Goal: Task Accomplishment & Management: Complete application form

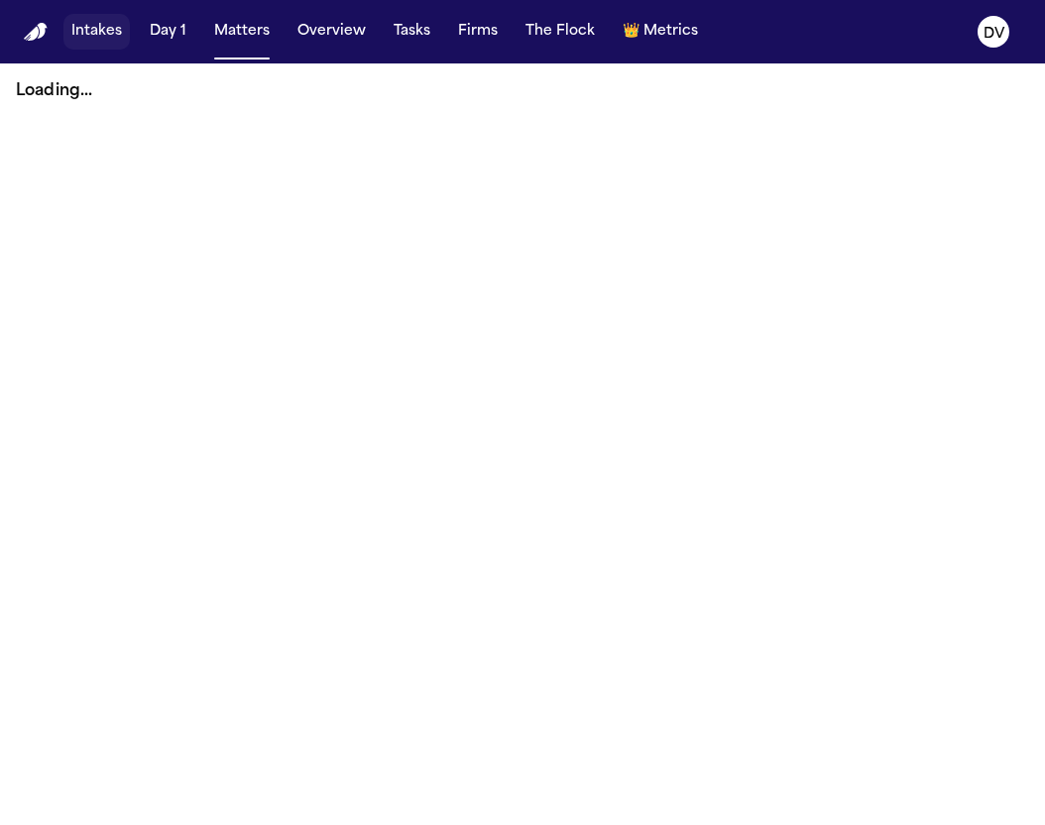
click at [95, 33] on button "Intakes" at bounding box center [96, 32] width 66 height 36
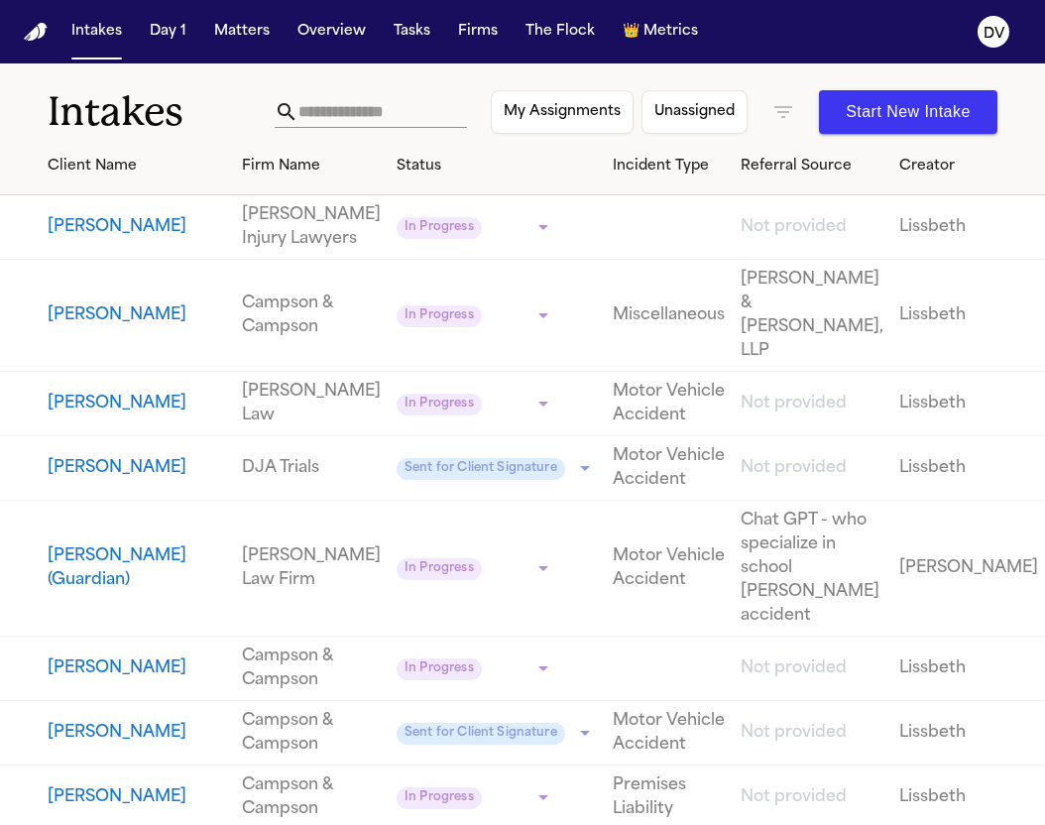
click at [298, 123] on input "text" at bounding box center [382, 112] width 168 height 32
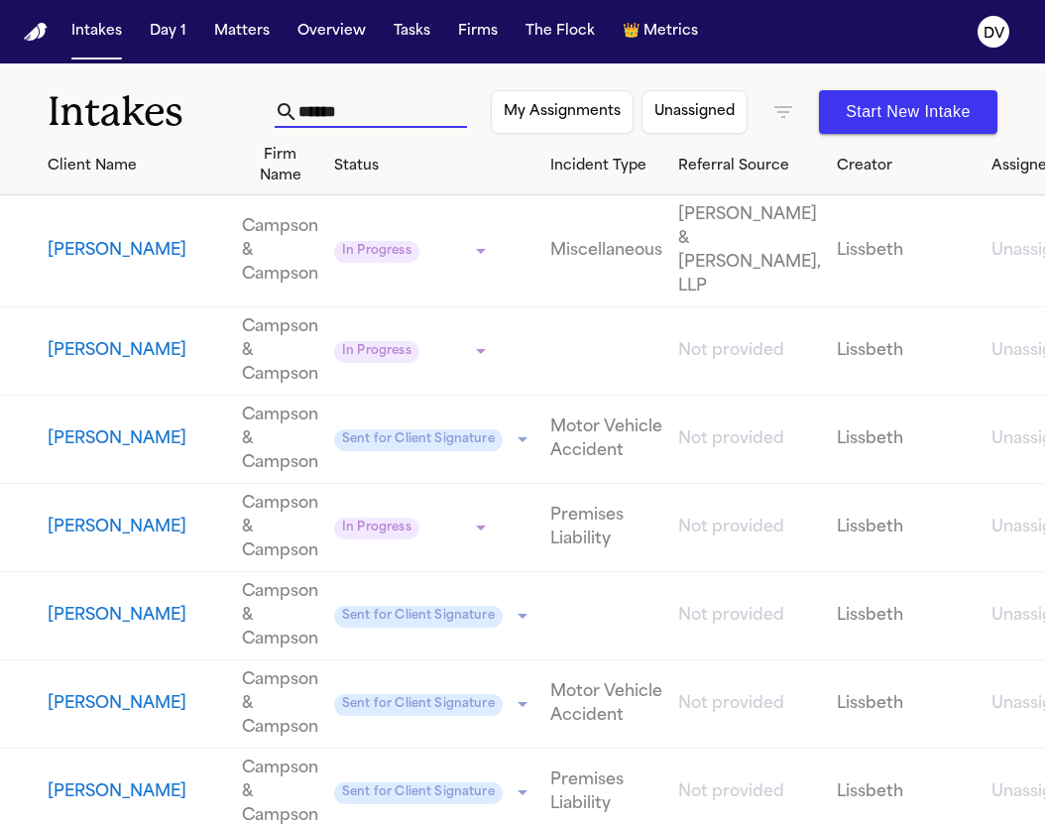
click at [417, 110] on input "******" at bounding box center [382, 112] width 168 height 32
type input "******"
click at [344, 111] on input "******" at bounding box center [382, 112] width 168 height 32
drag, startPoint x: 344, startPoint y: 111, endPoint x: 173, endPoint y: 102, distance: 170.7
click at [172, 103] on div "Intakes ****** My Assignments Unassigned Start New Intake" at bounding box center [522, 99] width 1045 height 73
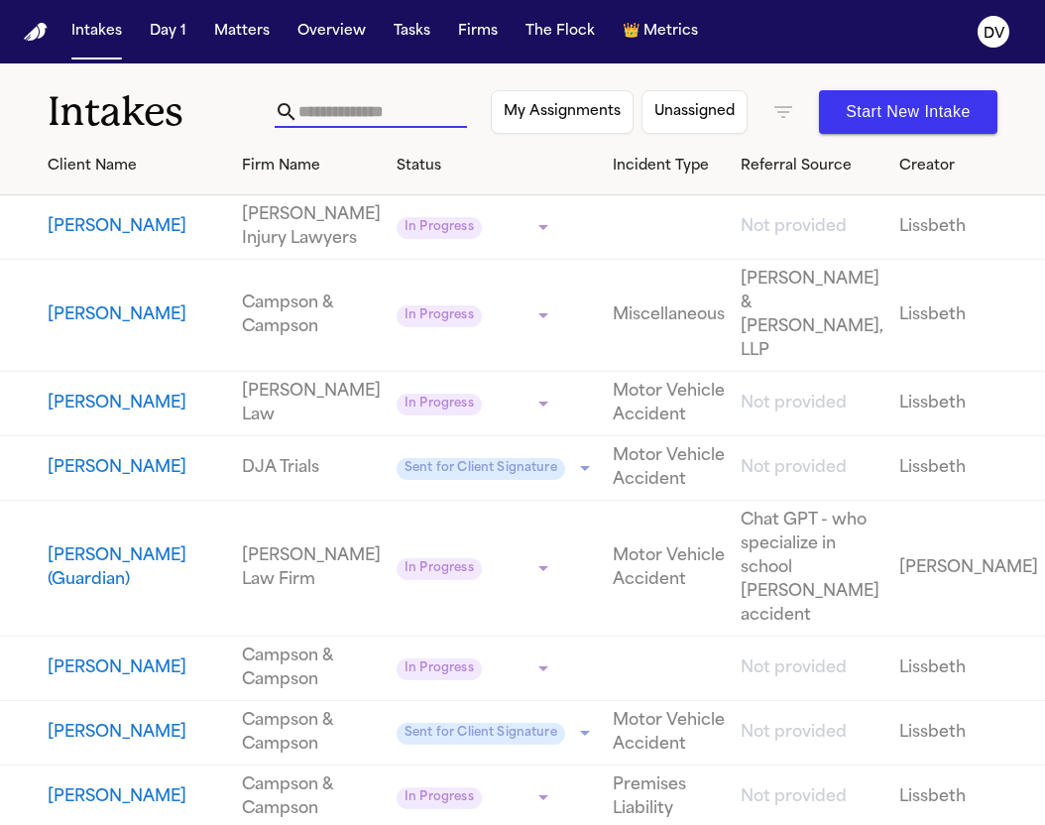
click at [342, 109] on input "text" at bounding box center [382, 112] width 168 height 32
click at [298, 107] on input "text" at bounding box center [382, 112] width 168 height 32
click at [243, 31] on button "Matters" at bounding box center [241, 32] width 71 height 36
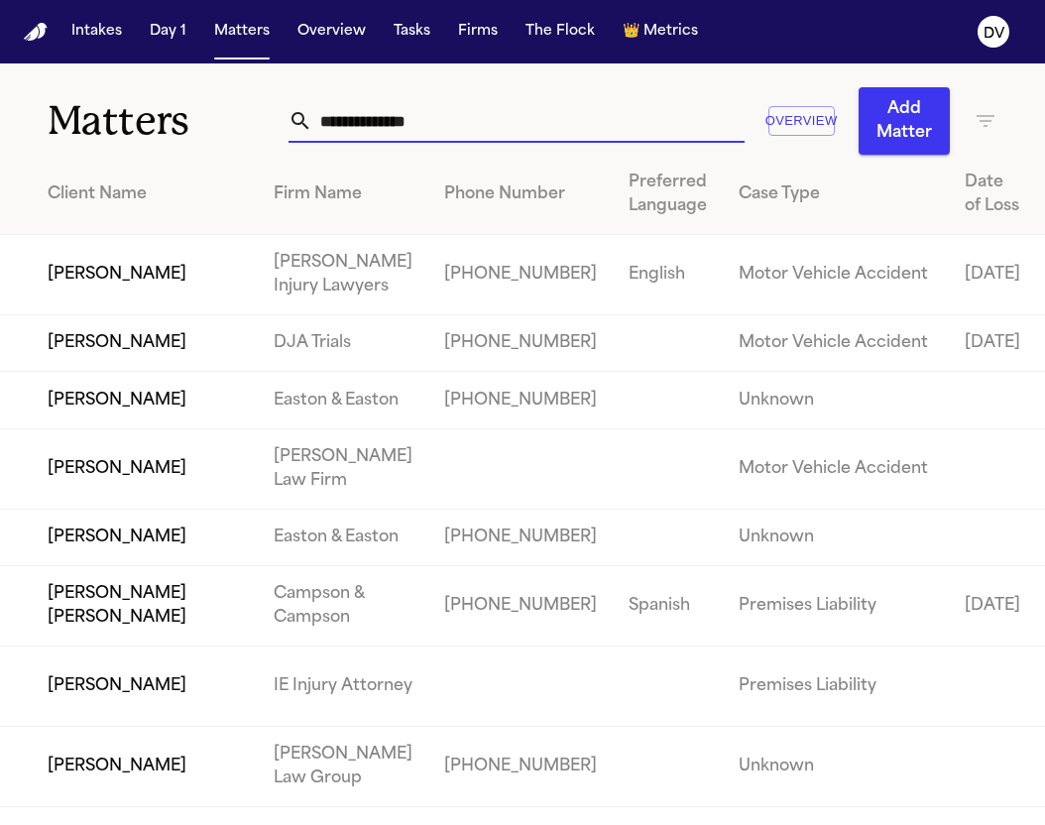
click at [339, 130] on input "text" at bounding box center [528, 121] width 432 height 44
paste input "******"
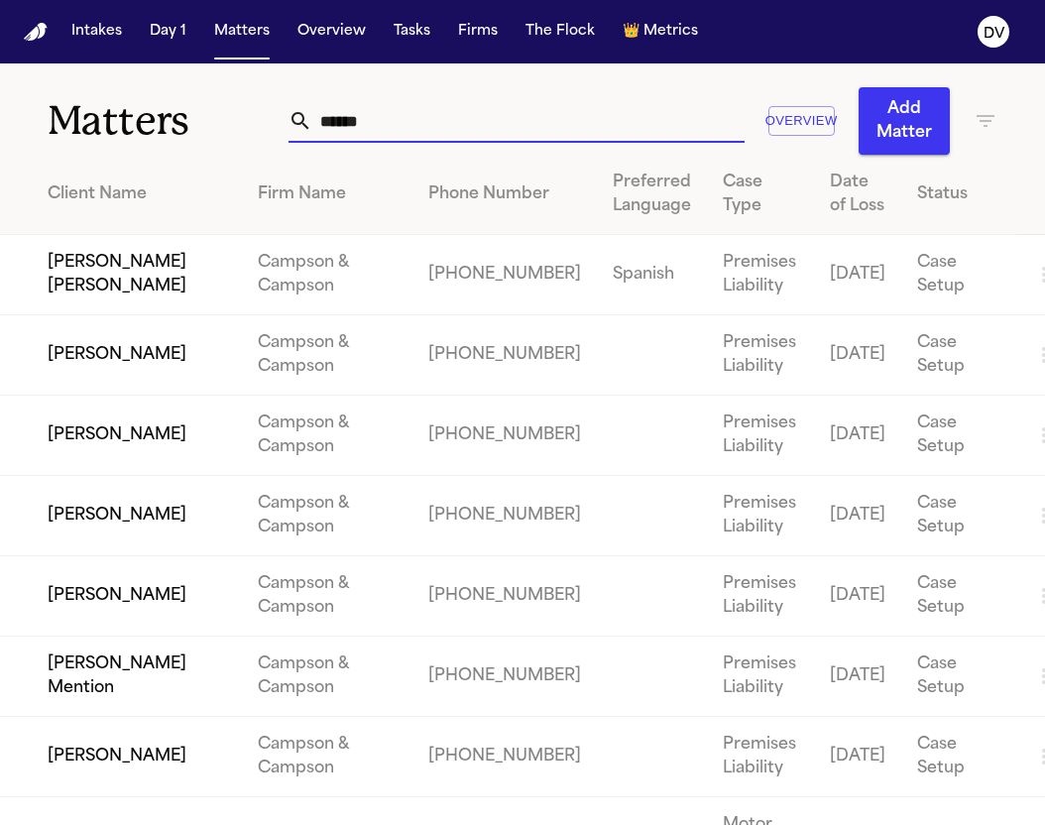
click at [314, 122] on input "******" at bounding box center [528, 121] width 432 height 44
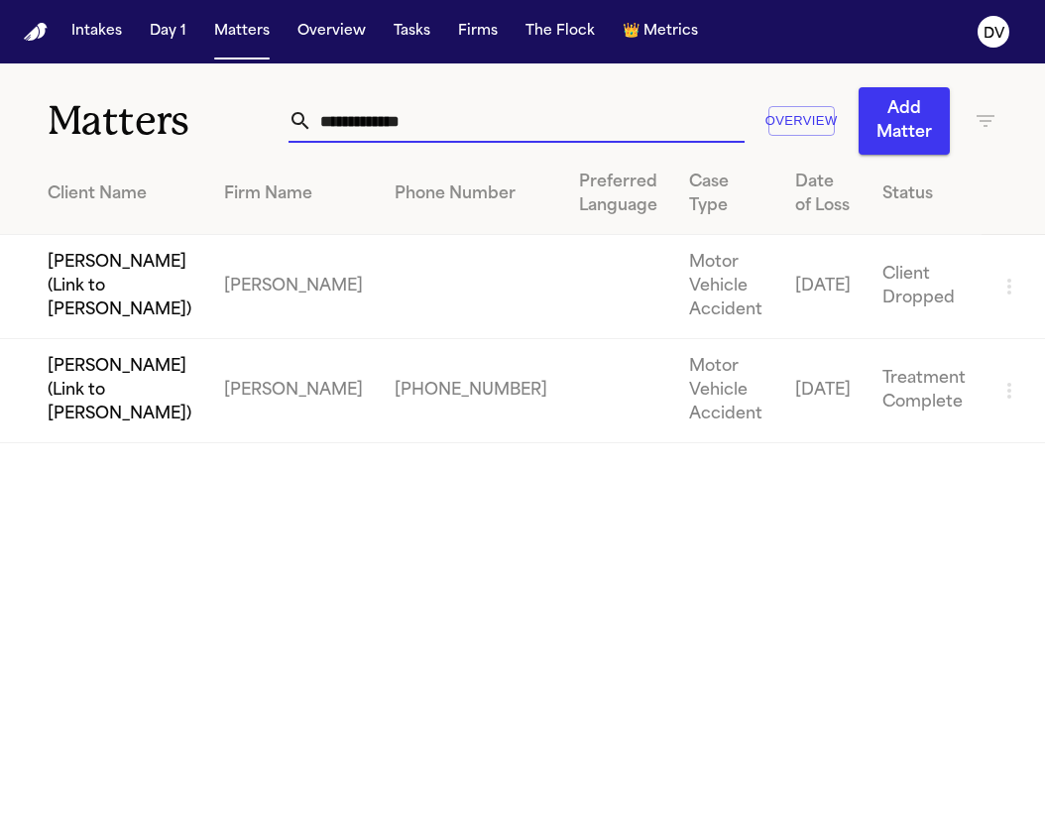
type input "**********"
click at [102, 368] on td "[PERSON_NAME] (Link to [PERSON_NAME])" at bounding box center [104, 391] width 208 height 104
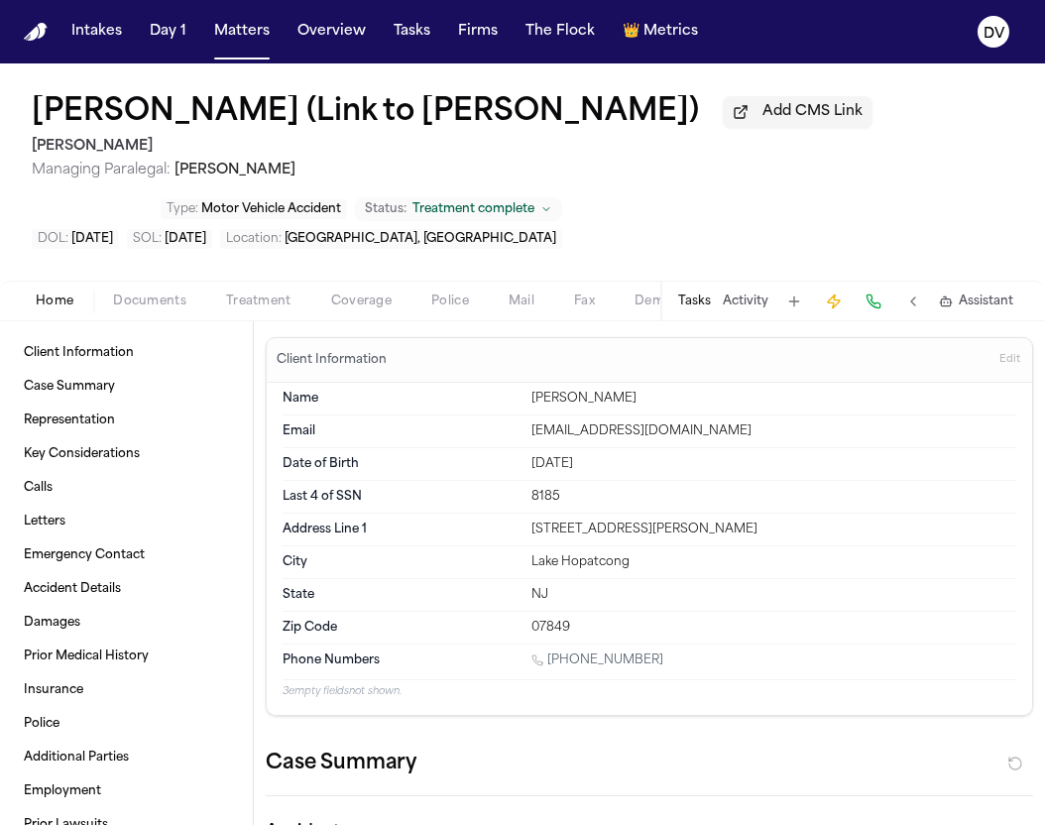
type textarea "*"
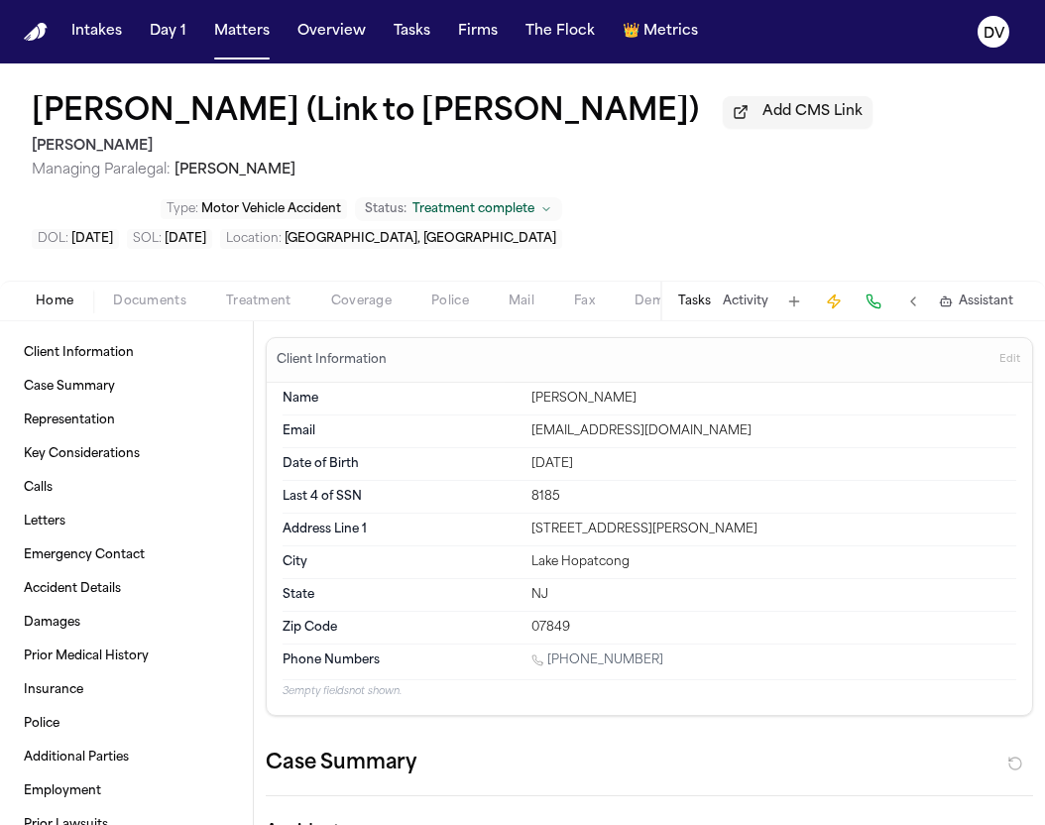
type textarea "*"
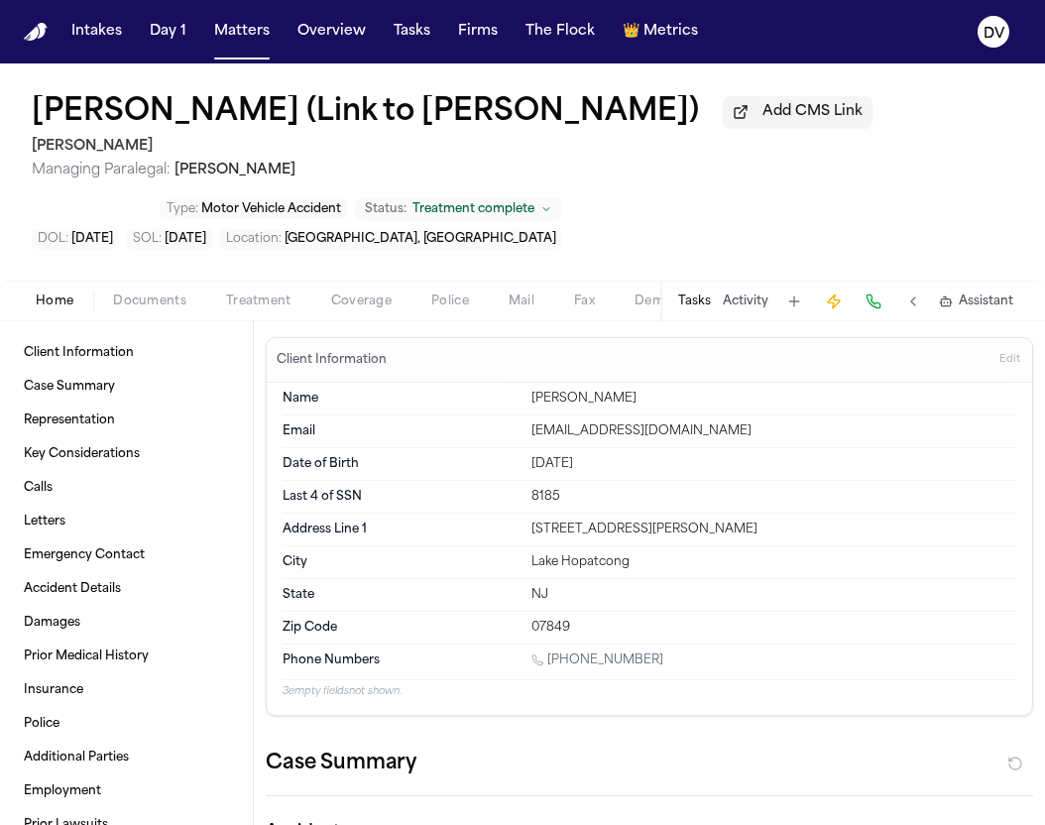
type textarea "*"
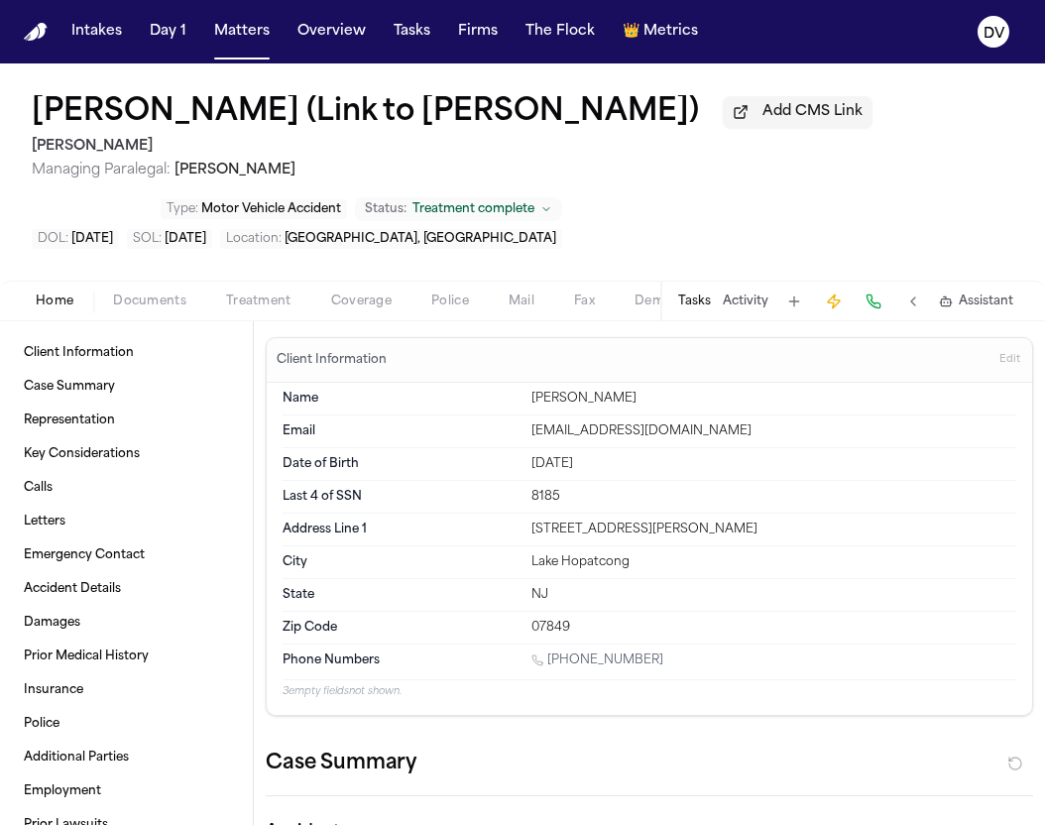
type textarea "*"
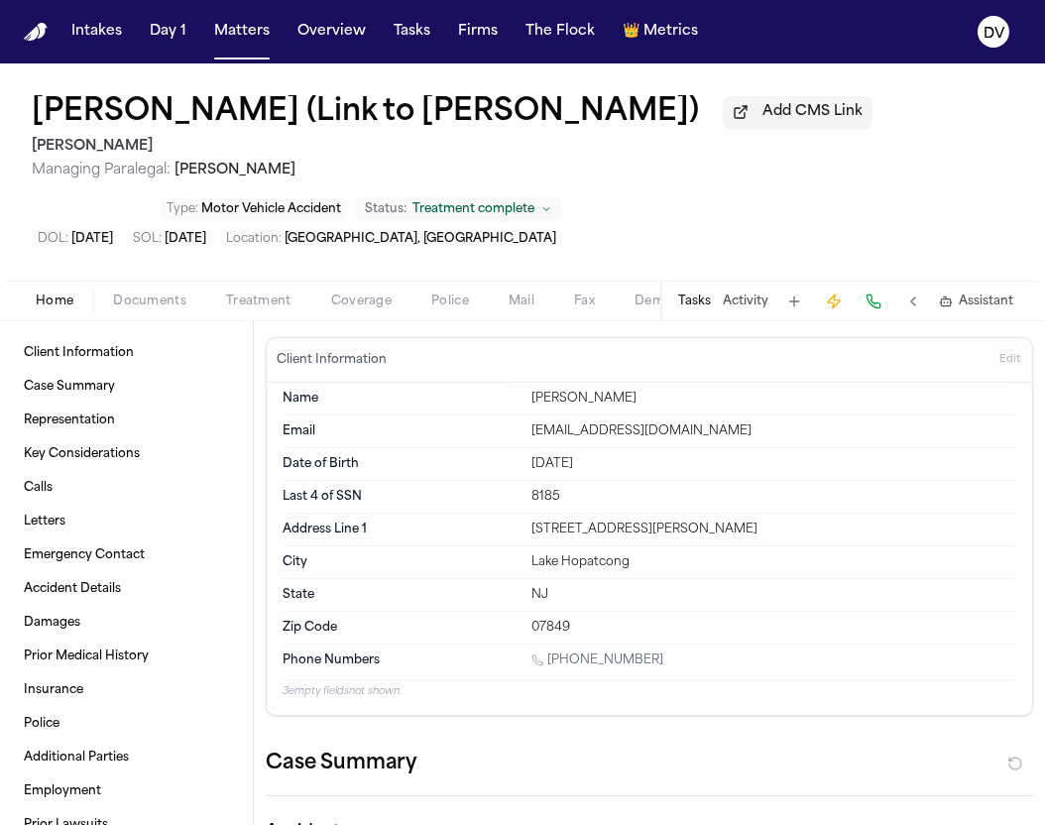
type textarea "*"
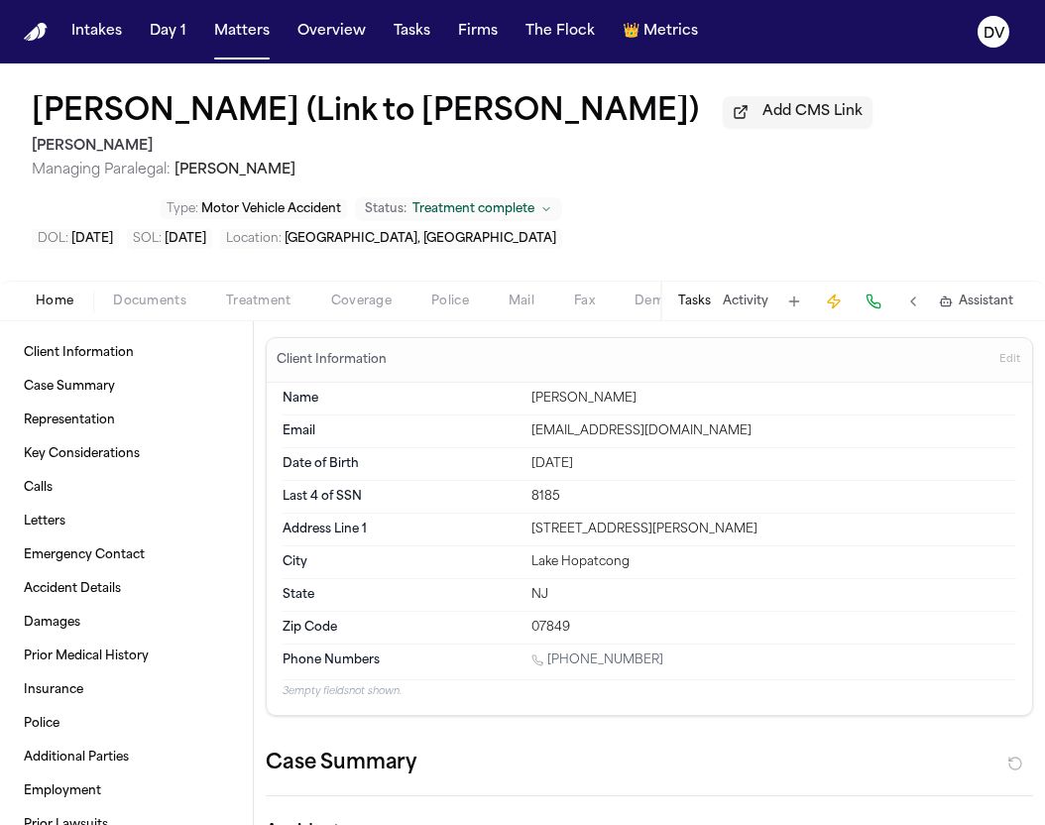
type textarea "*"
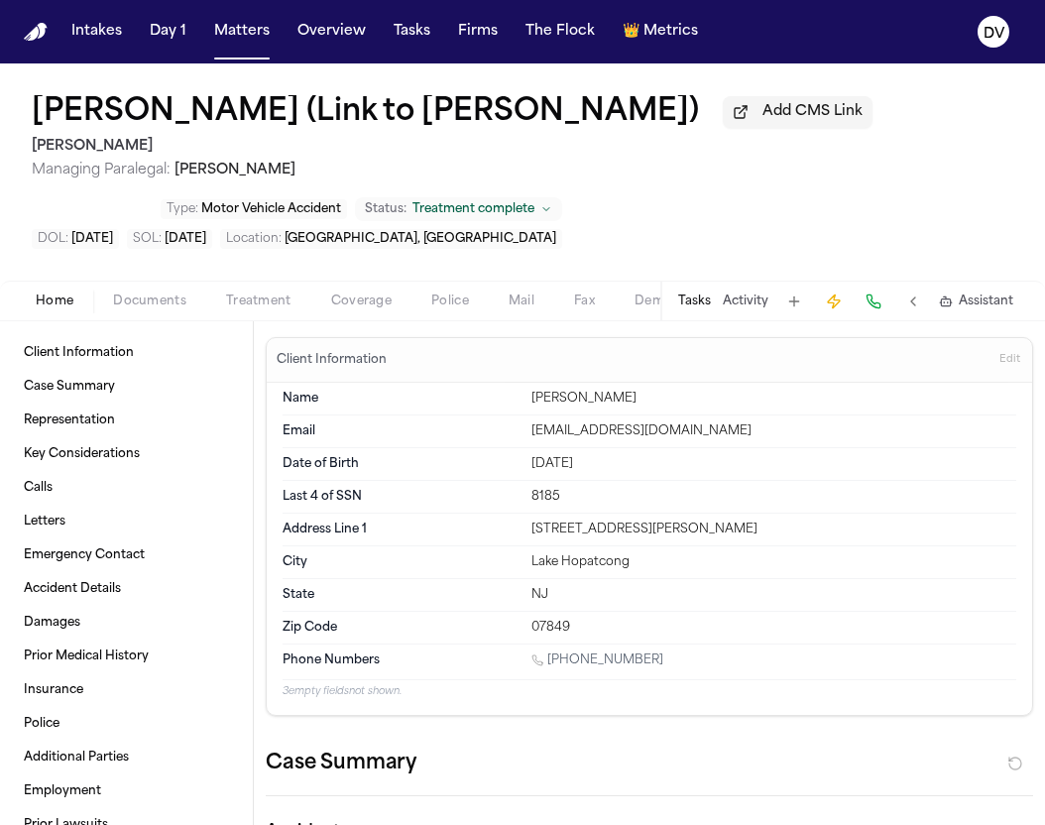
type textarea "*"
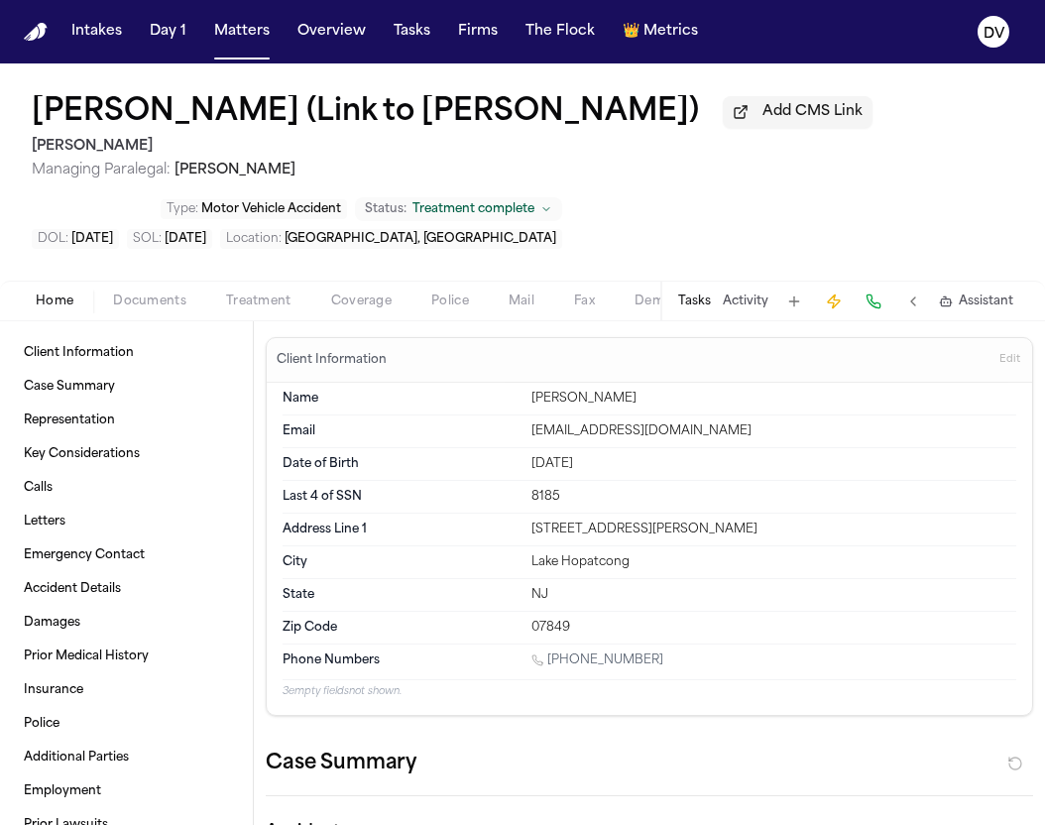
type textarea "*"
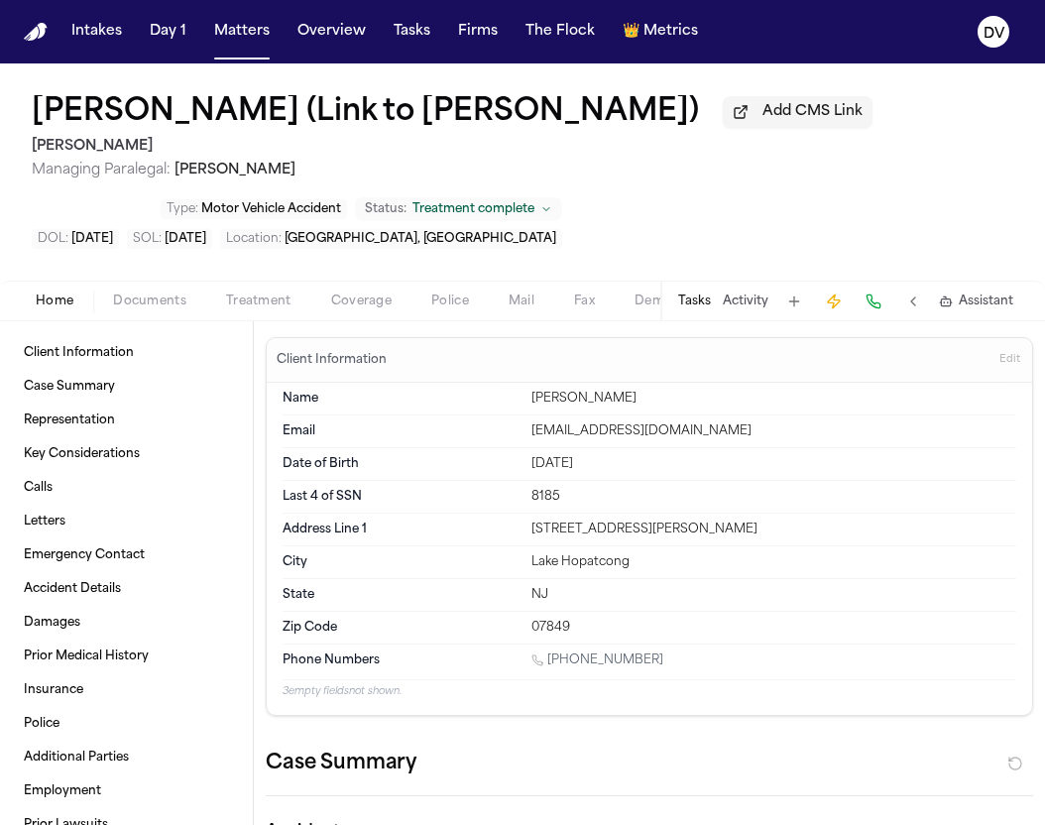
type textarea "*"
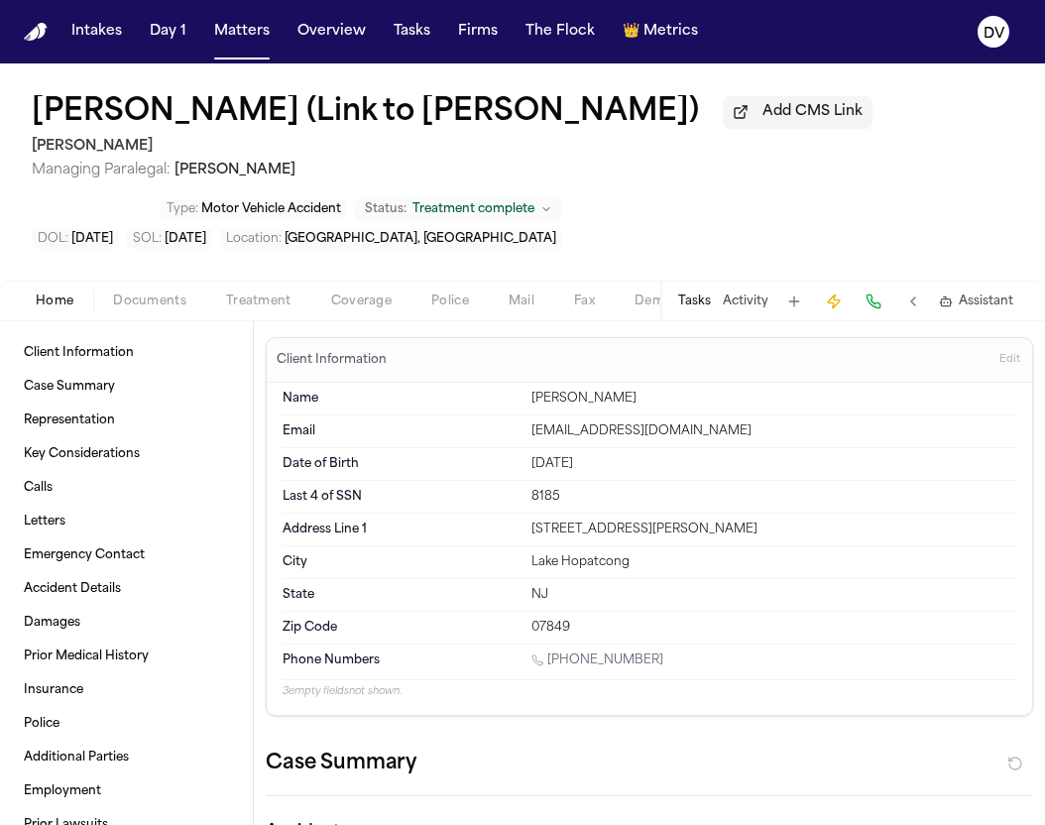
type textarea "*"
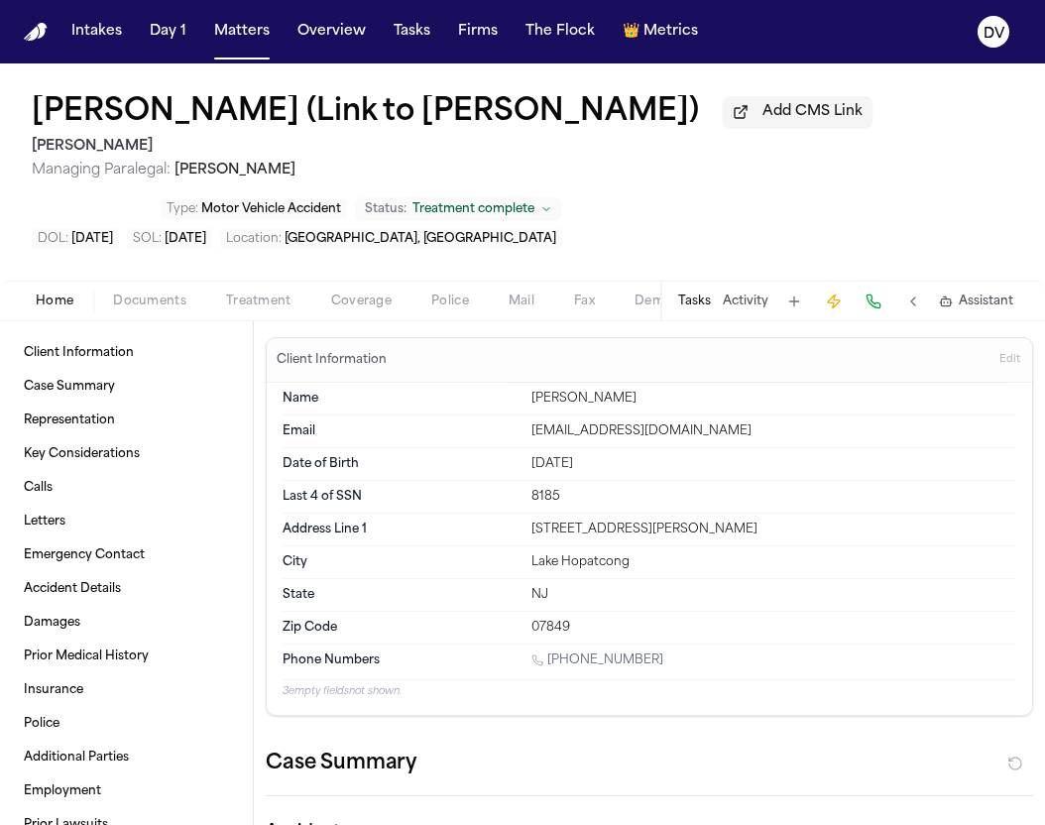
type textarea "*"
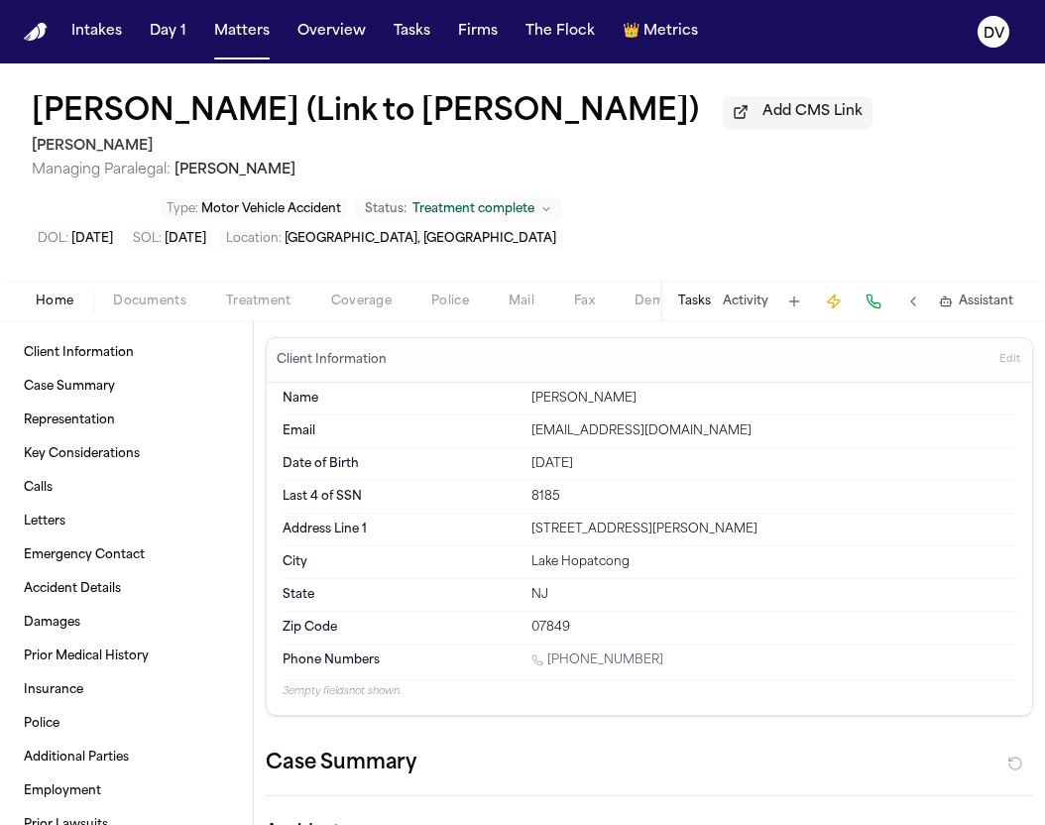
type textarea "*"
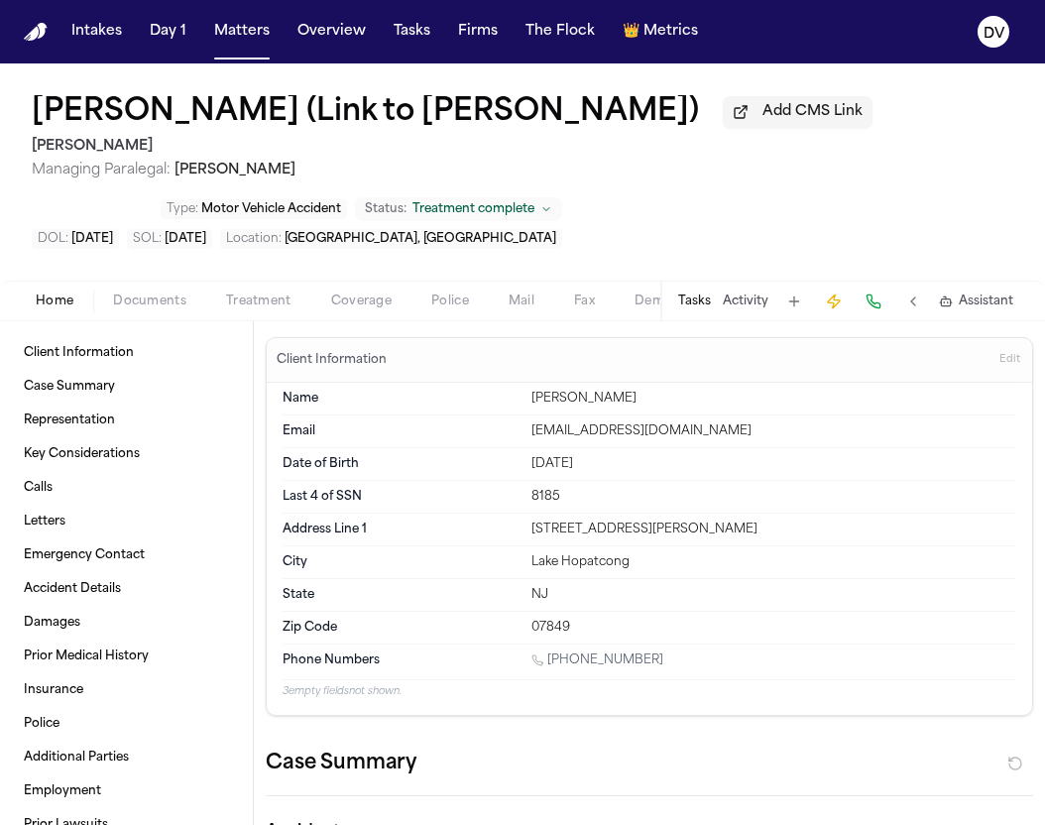
type textarea "*"
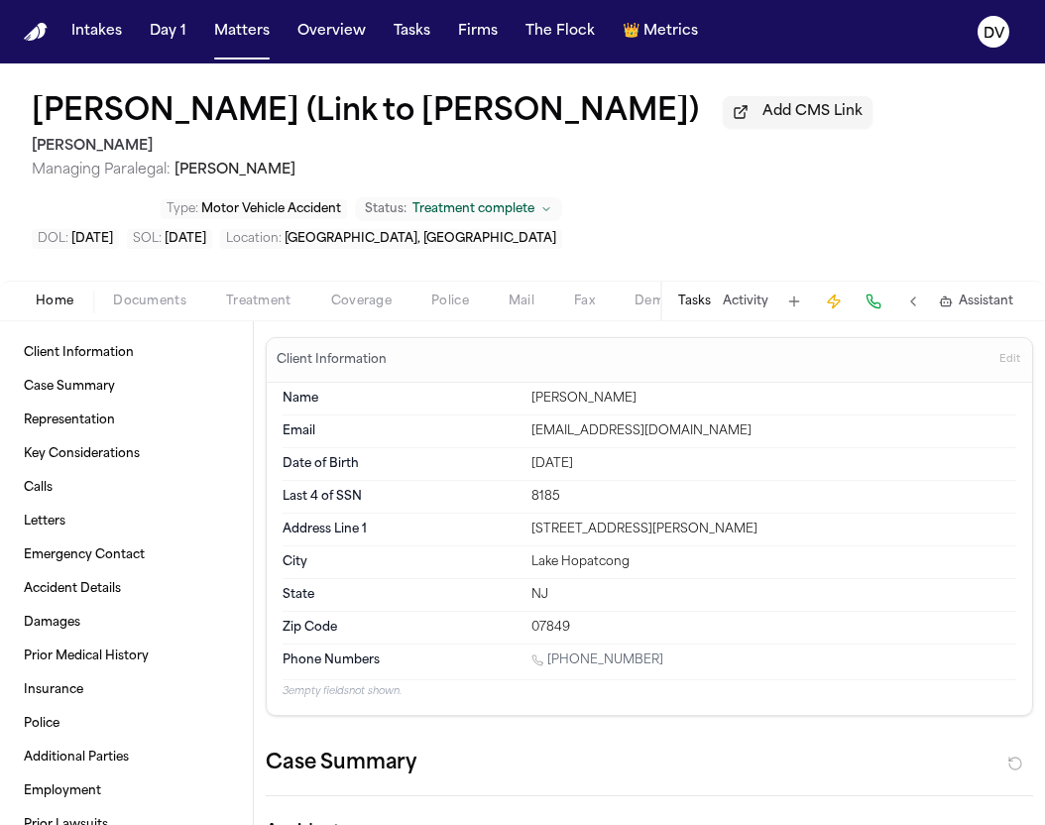
type textarea "*"
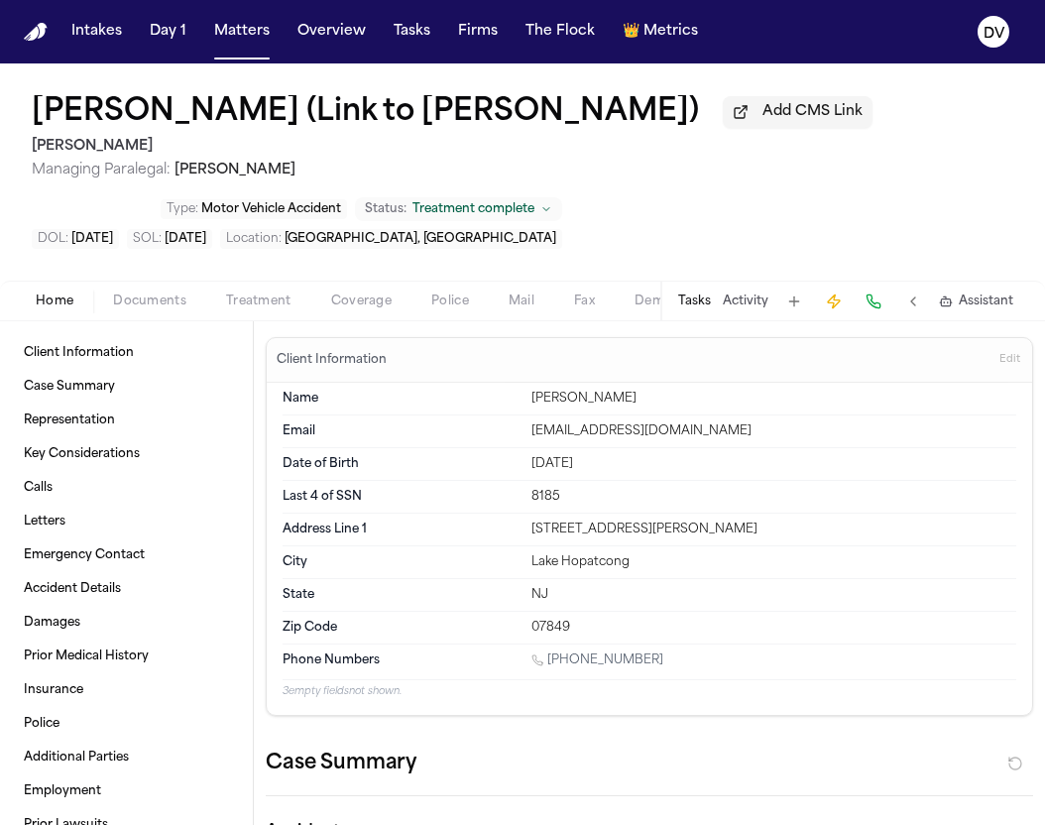
type textarea "*"
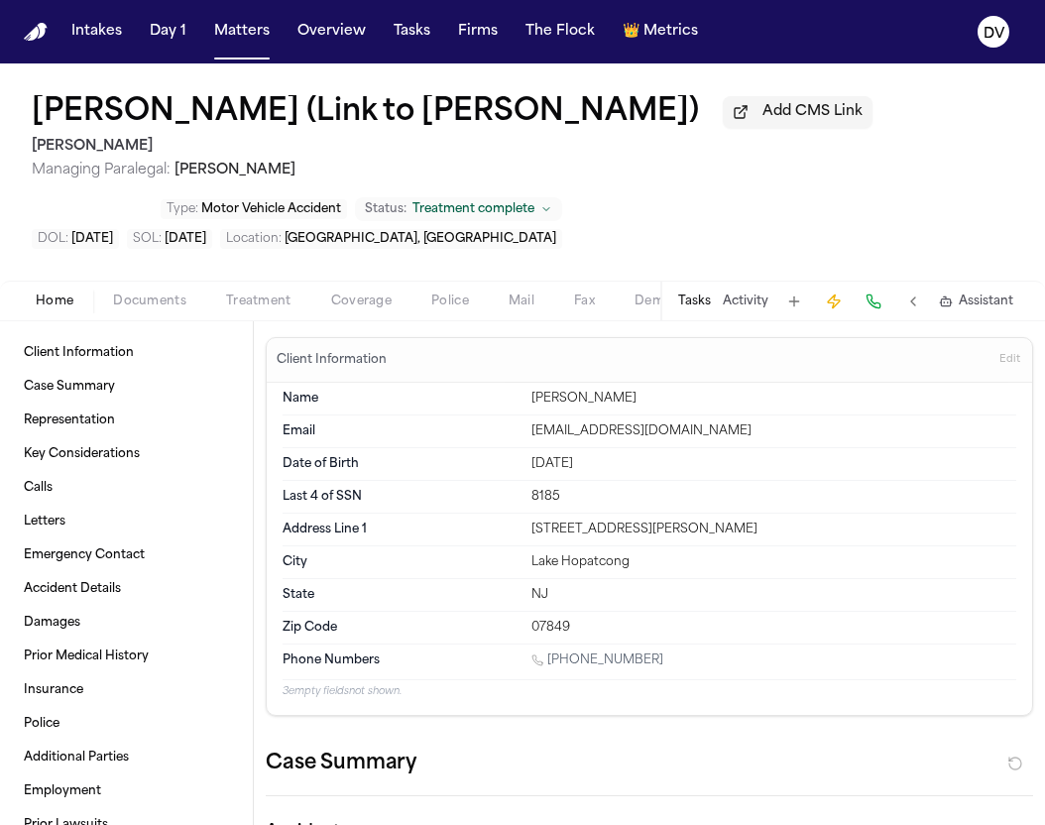
type textarea "*"
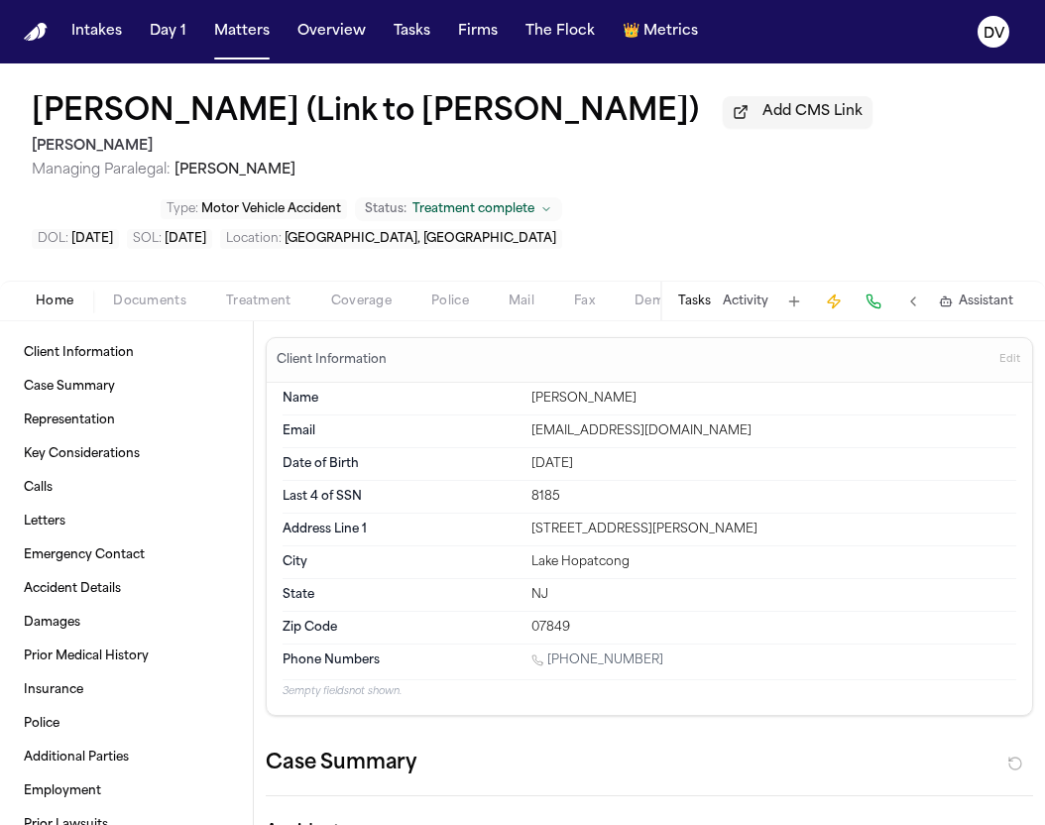
type textarea "*"
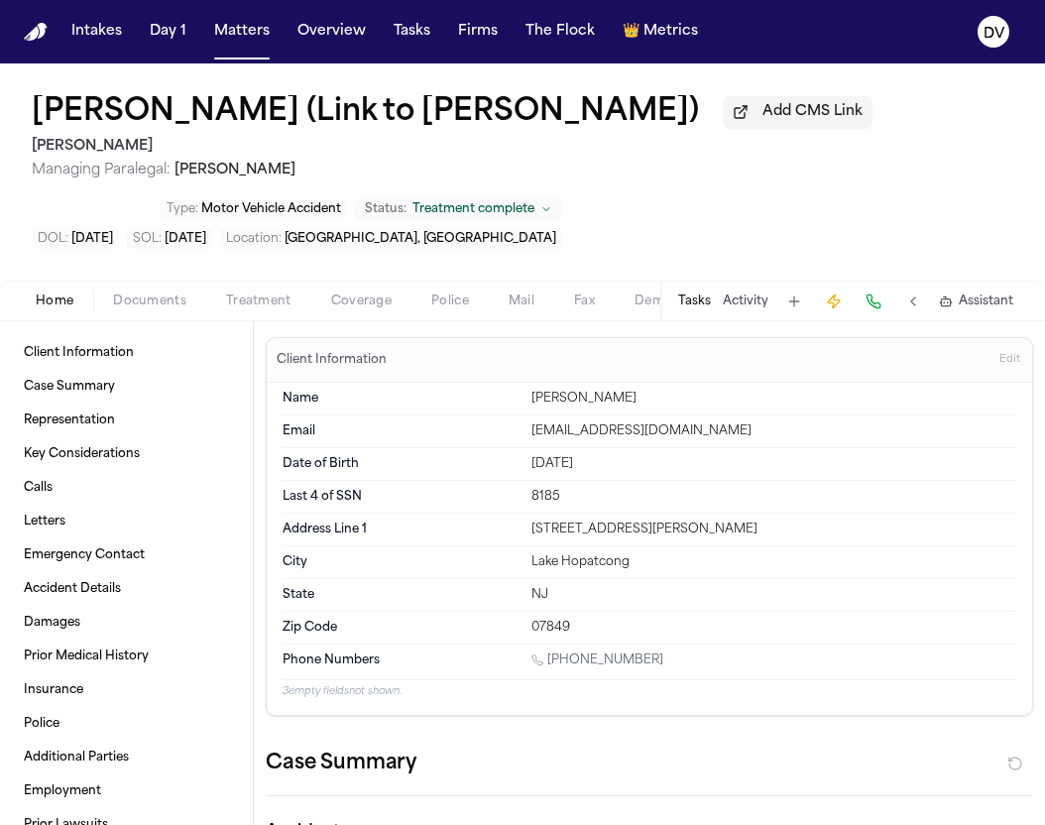
type textarea "*"
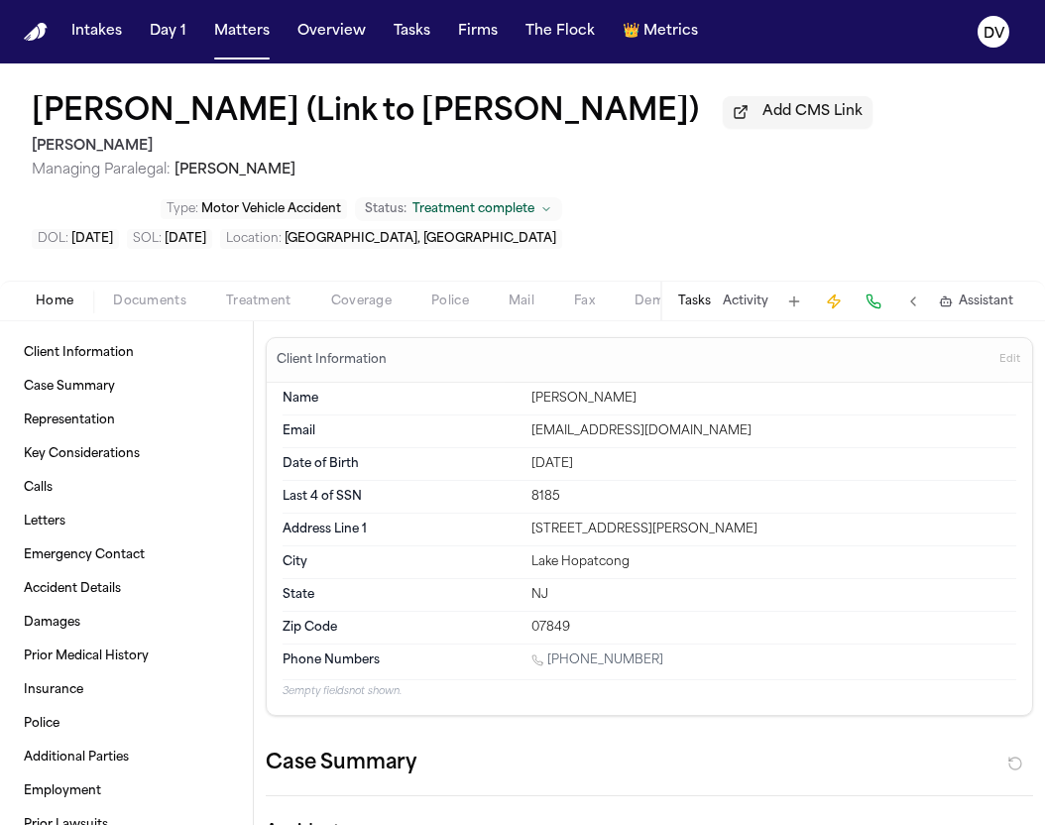
type textarea "*"
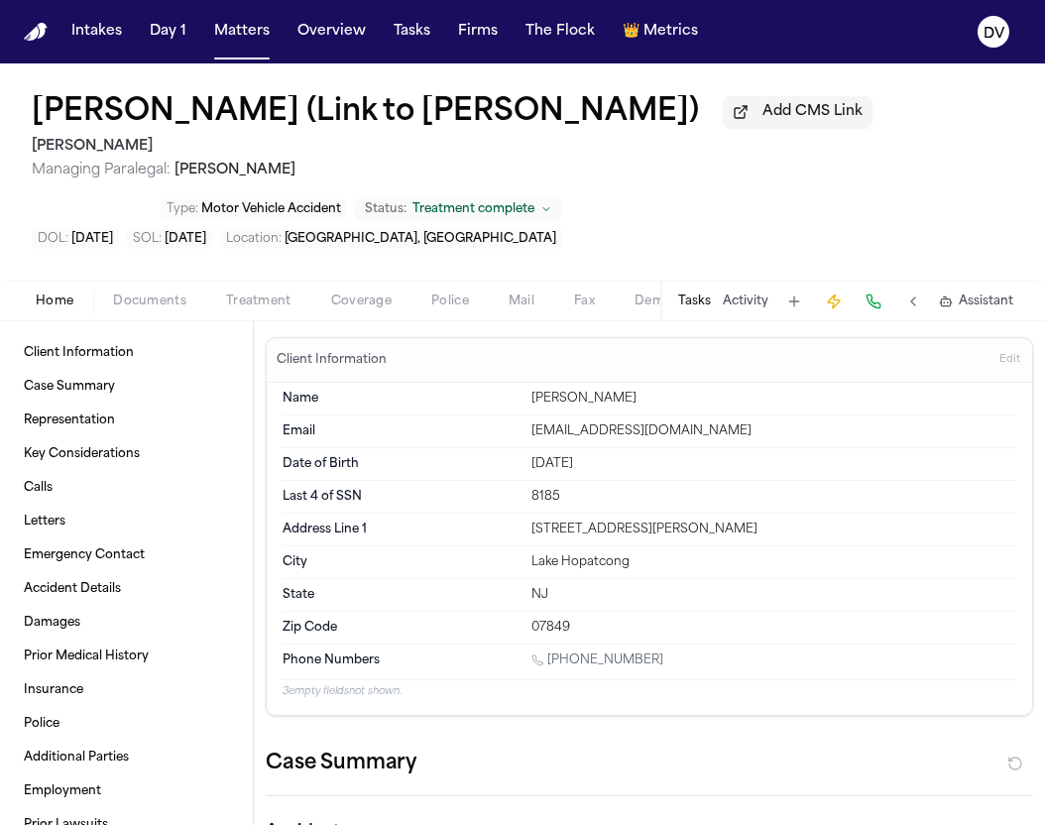
type textarea "*"
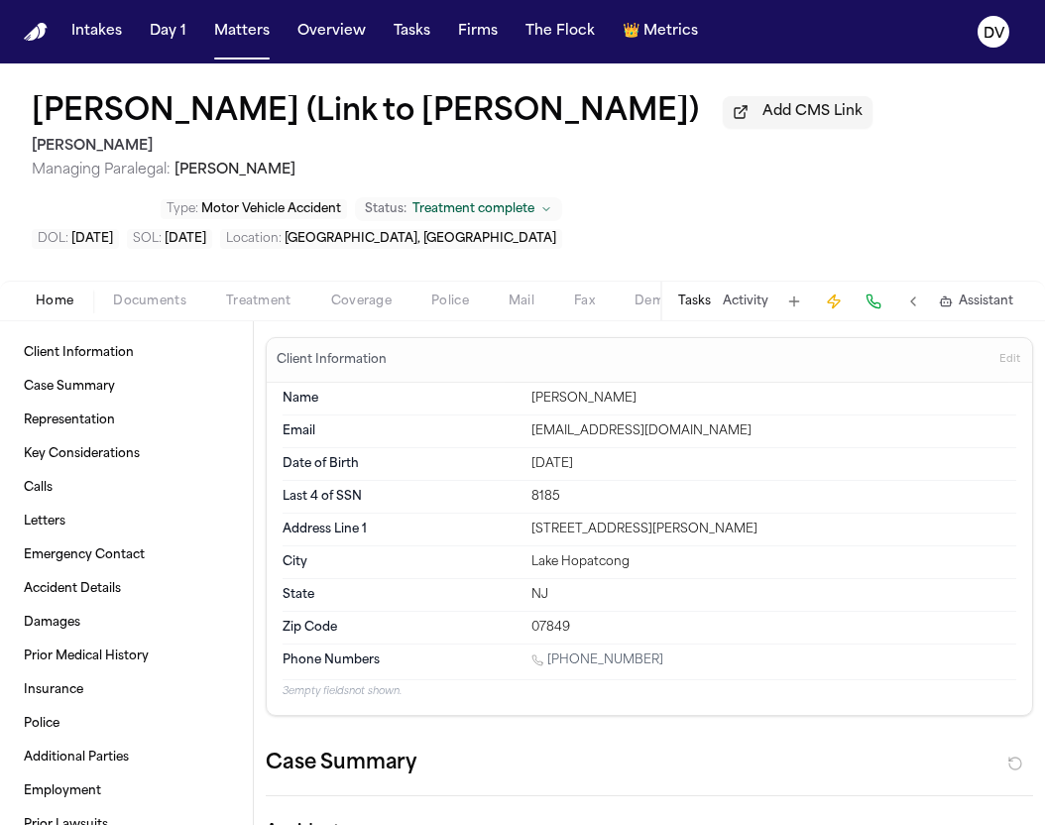
type textarea "*"
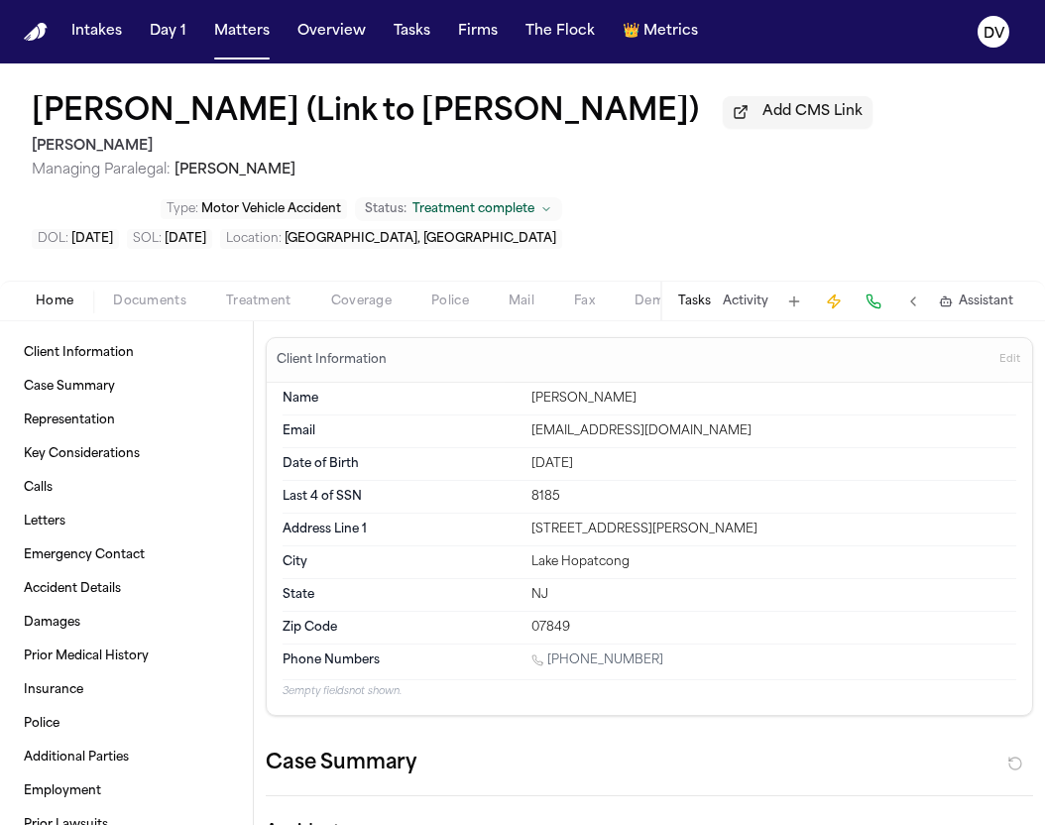
type textarea "*"
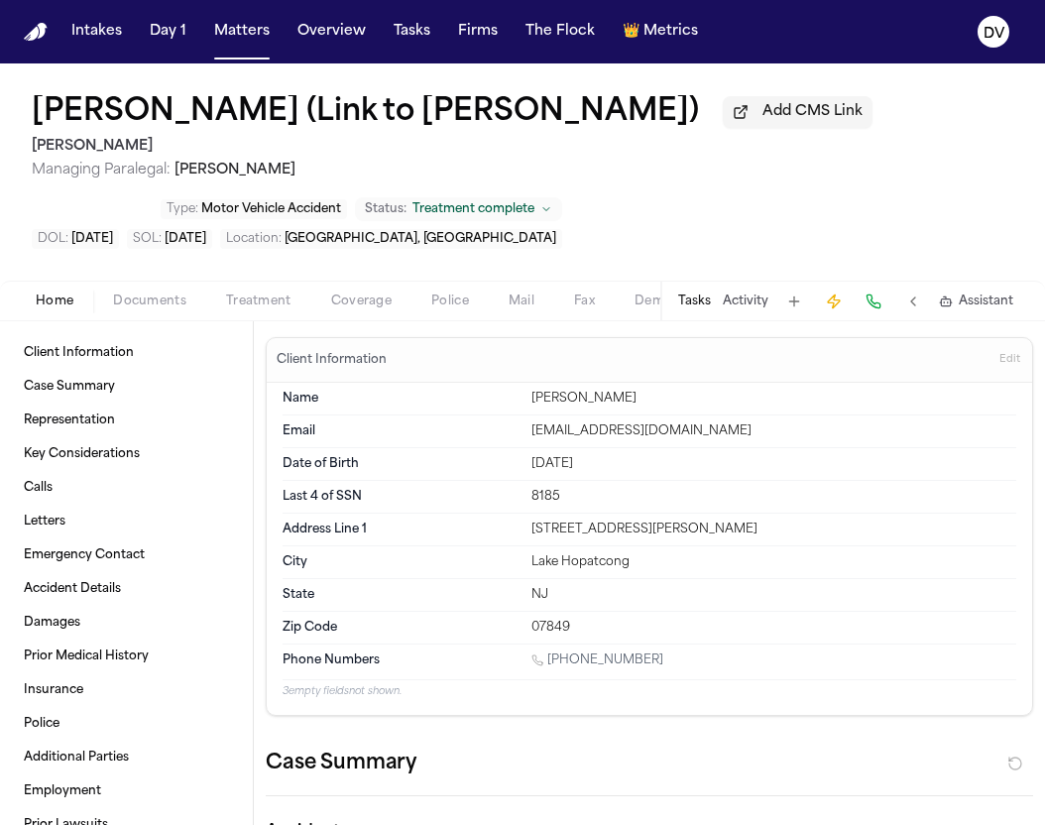
type textarea "*"
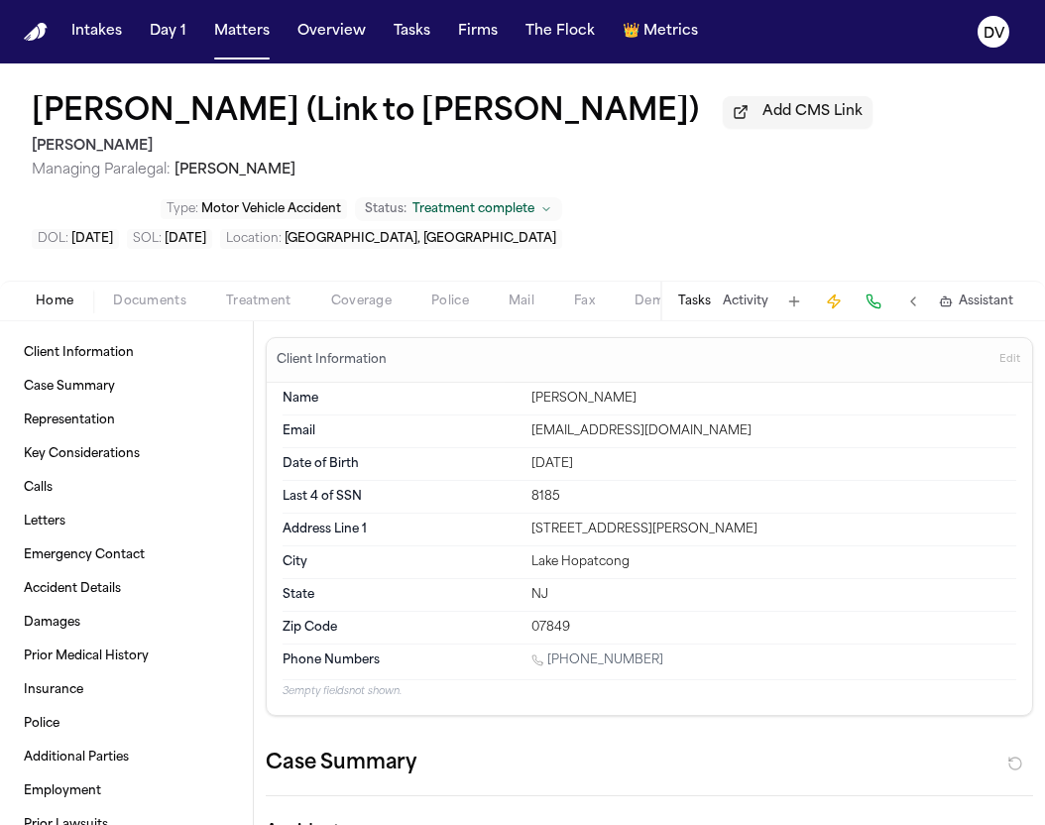
type textarea "*"
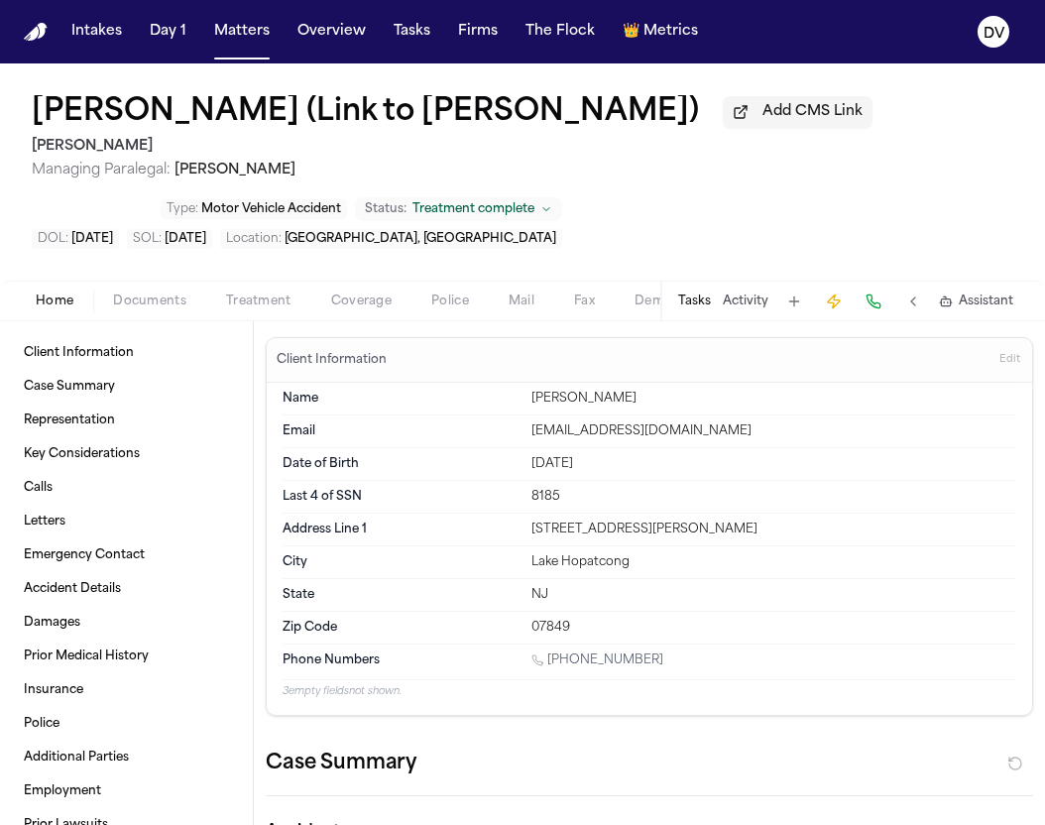
type textarea "*"
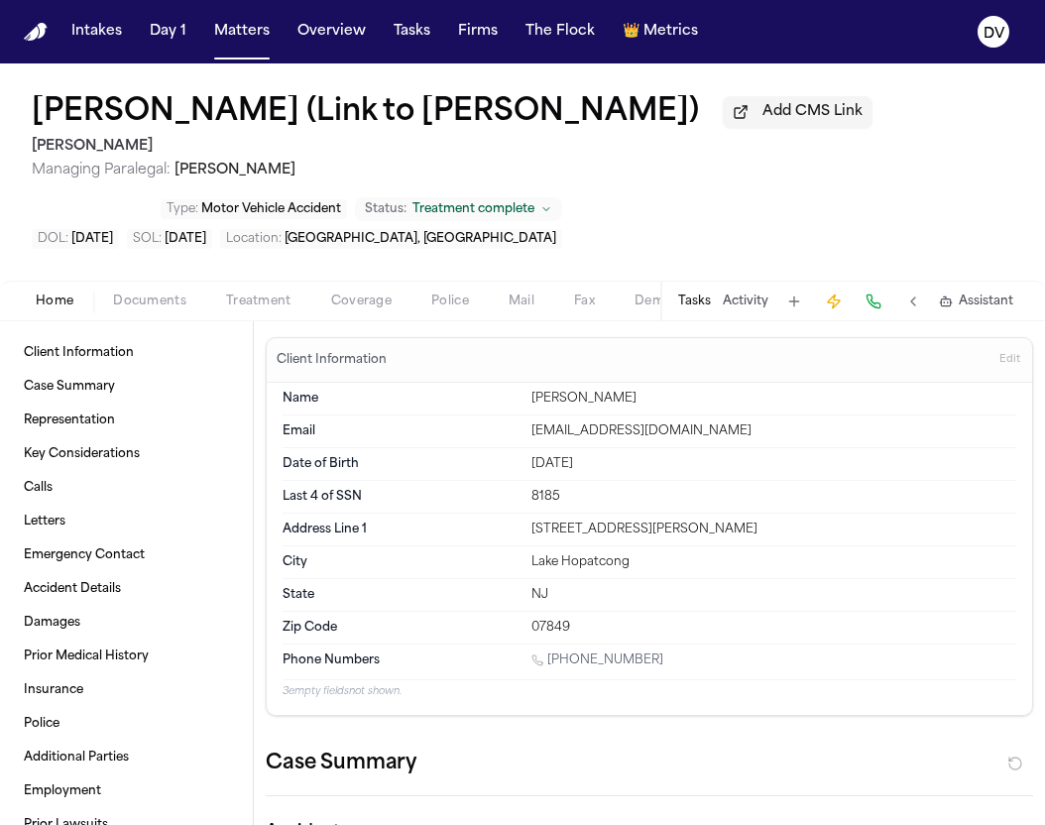
type textarea "*"
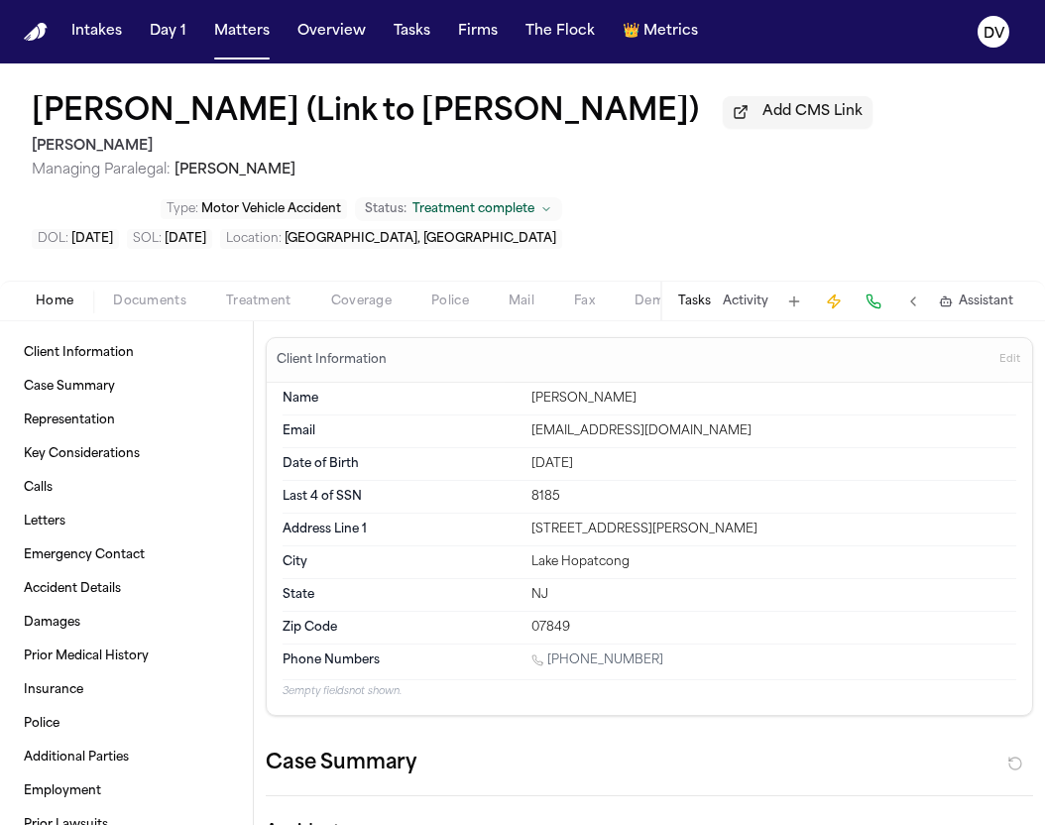
type textarea "*"
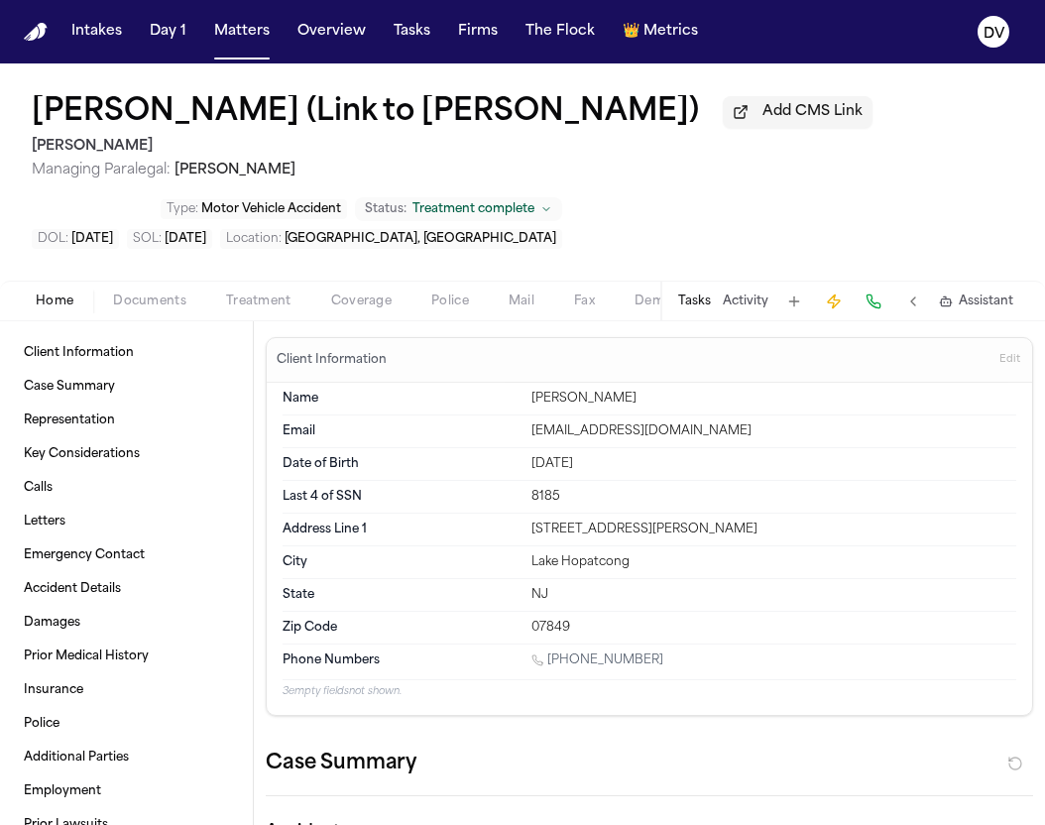
type textarea "*"
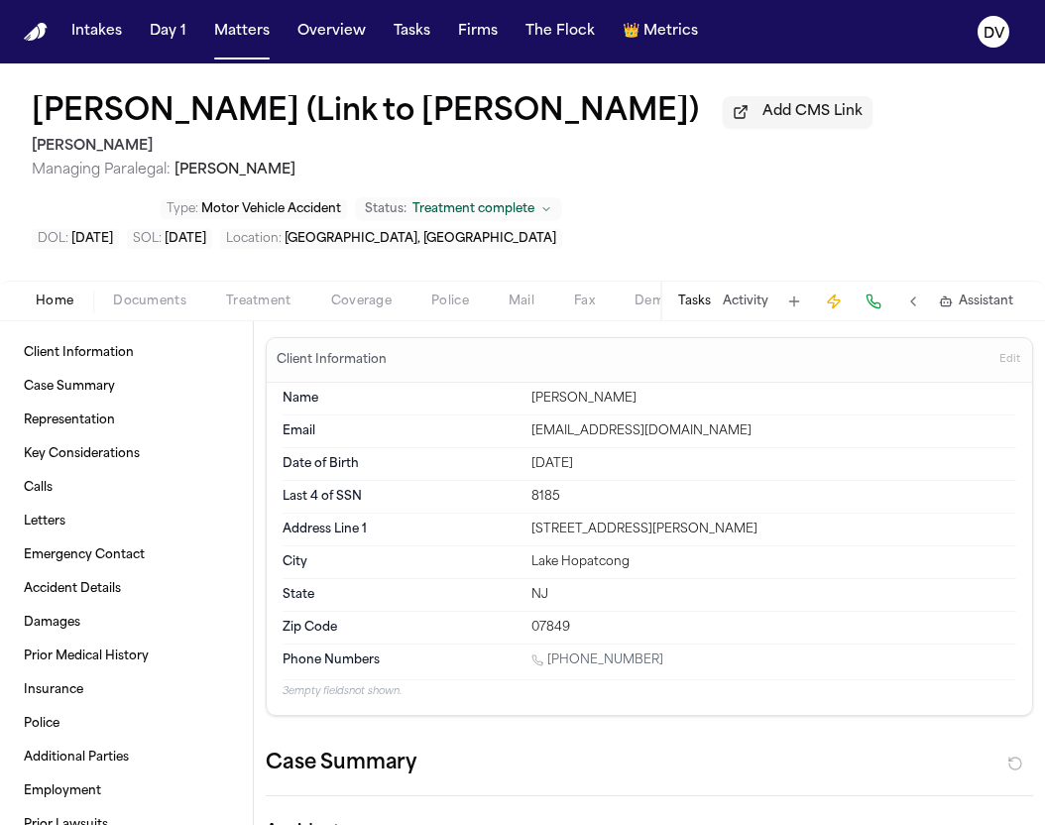
type textarea "*"
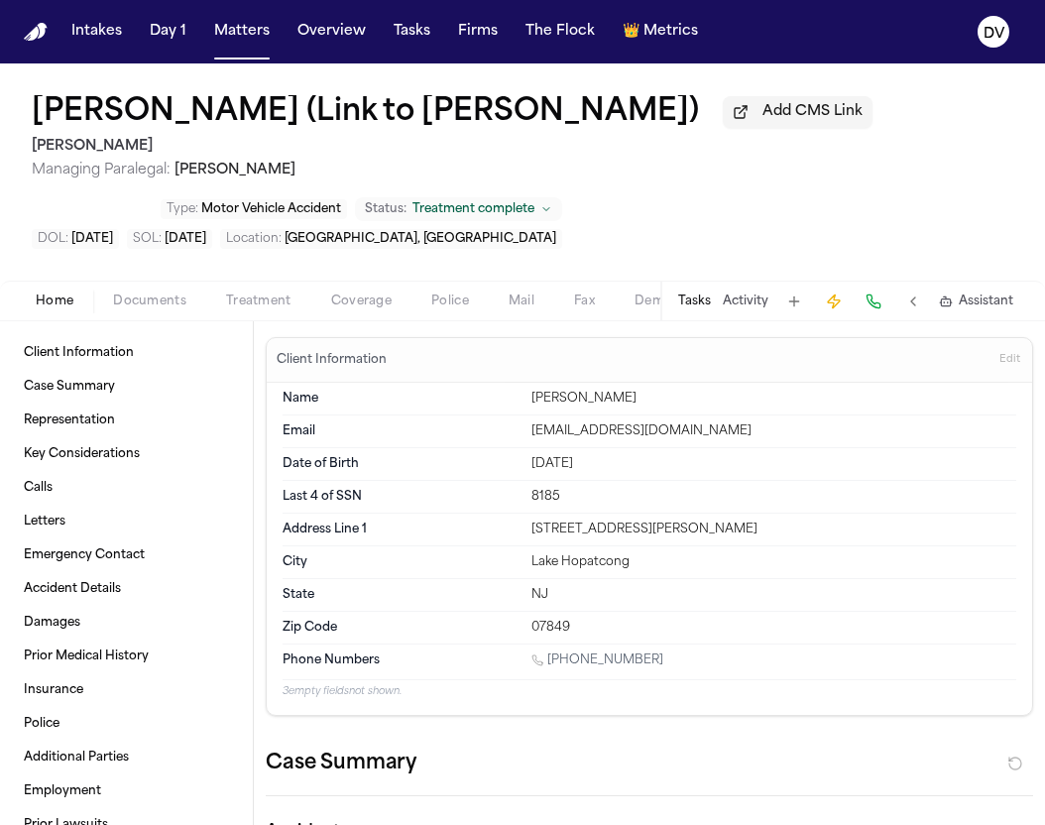
type textarea "*"
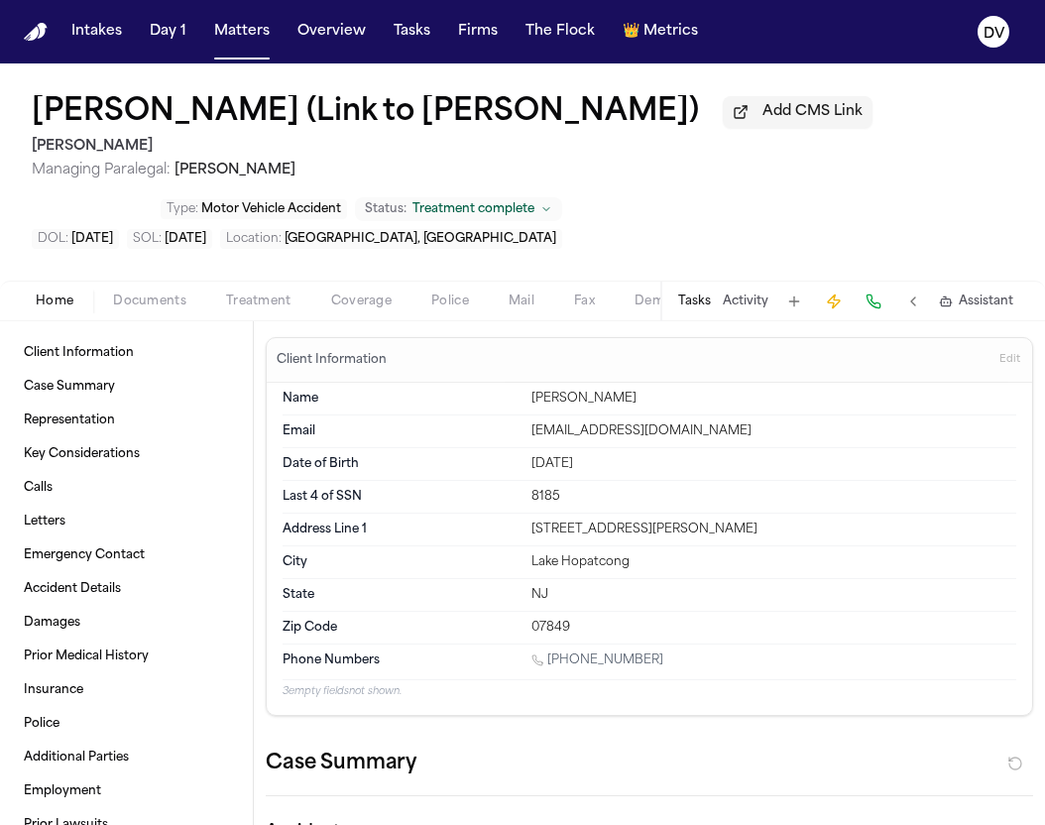
type textarea "*"
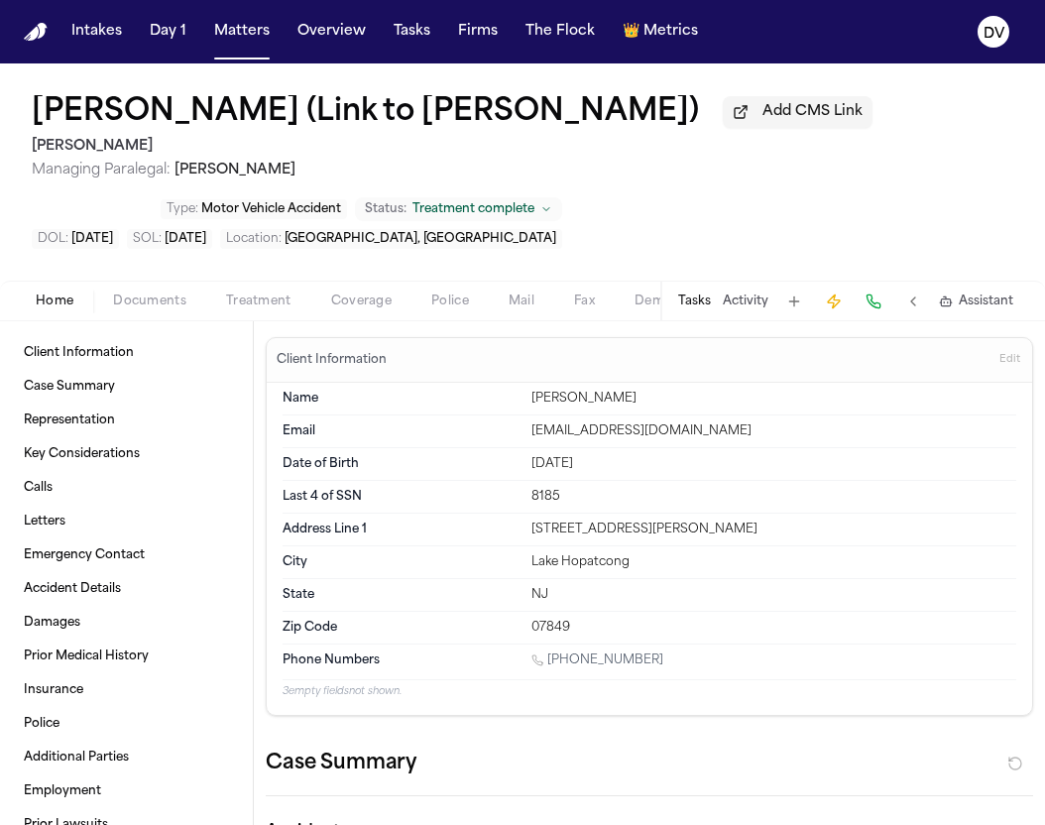
type textarea "*"
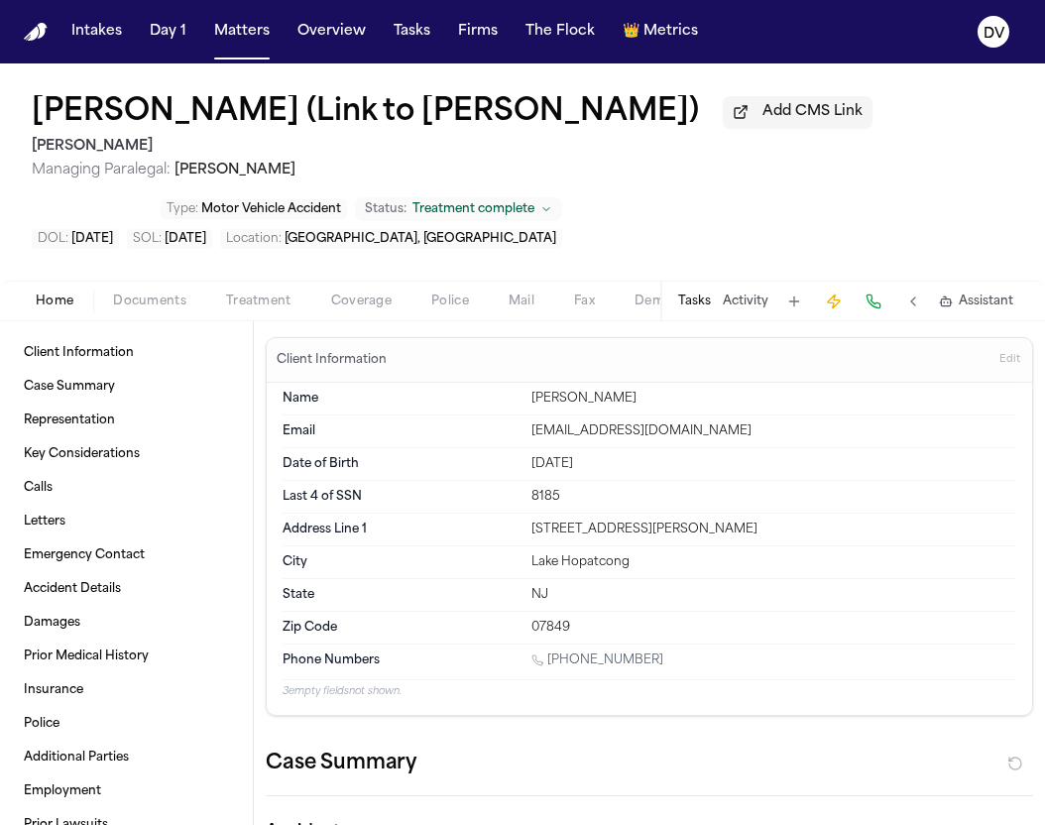
type textarea "*"
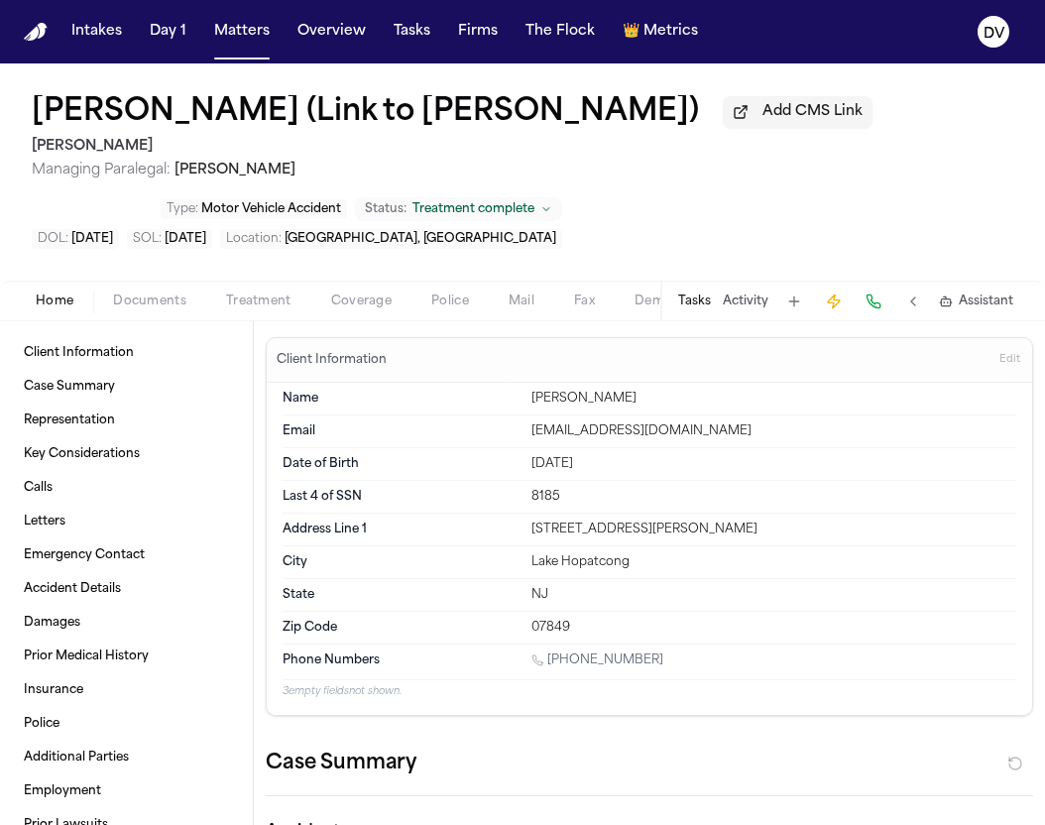
type textarea "*"
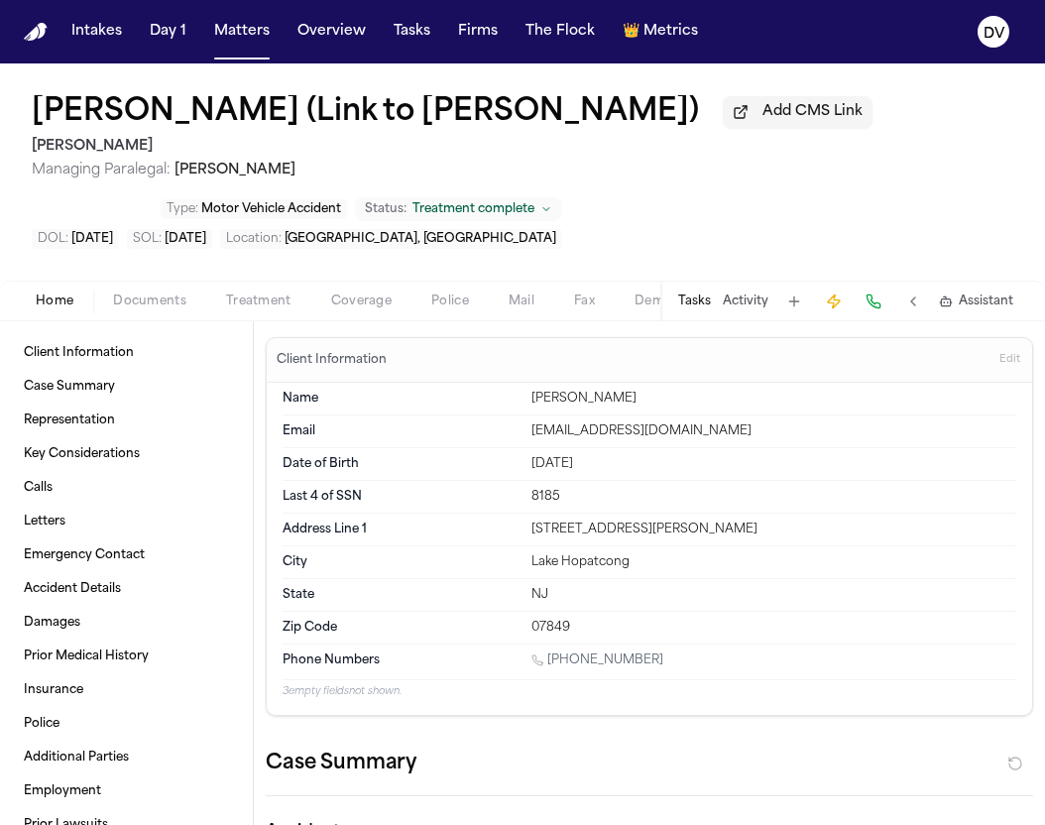
type textarea "*"
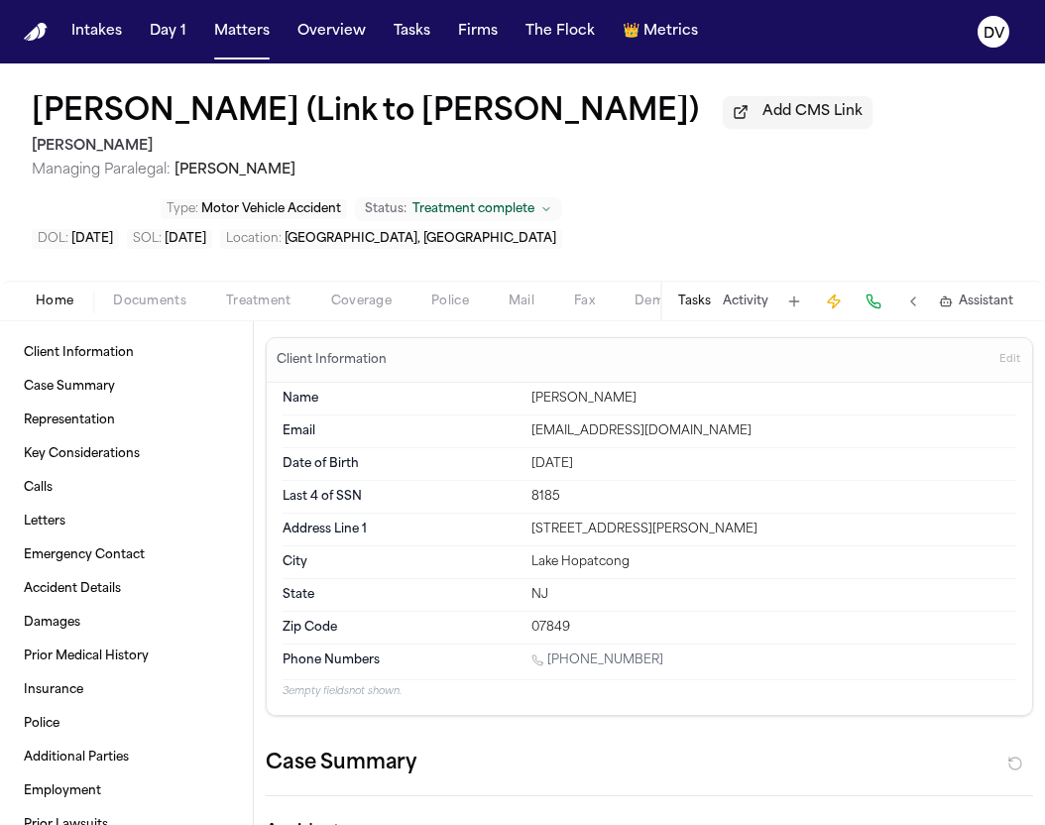
type textarea "*"
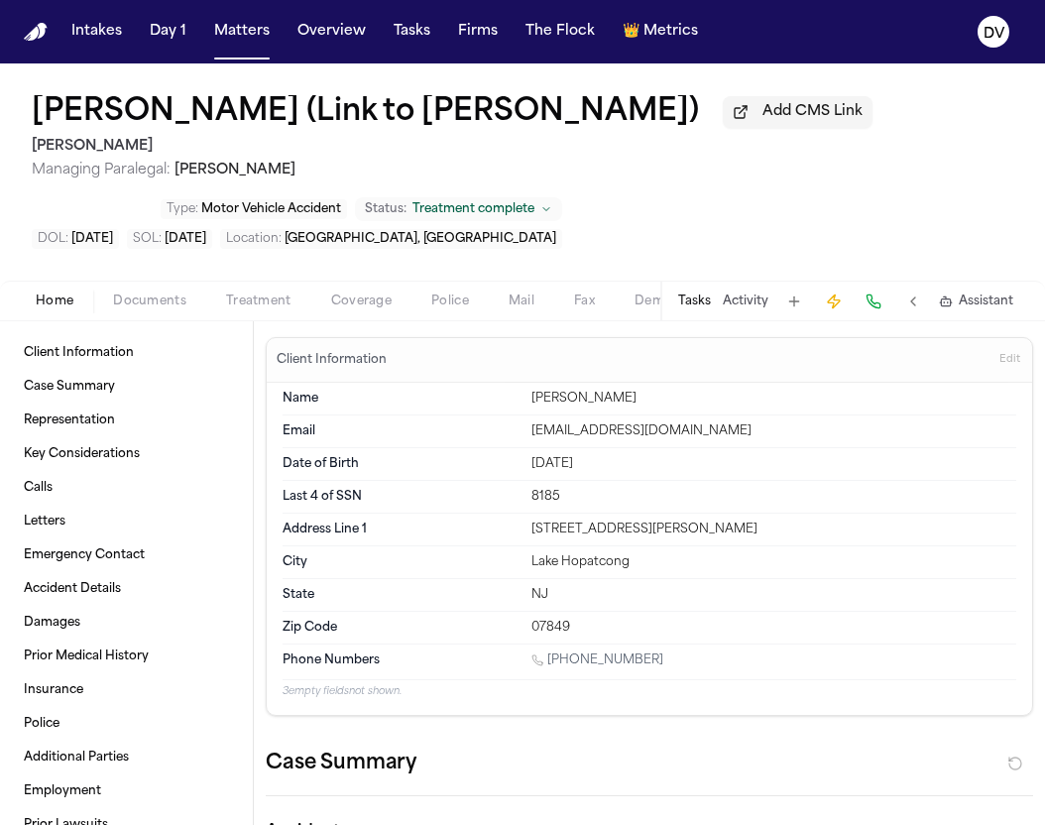
type textarea "*"
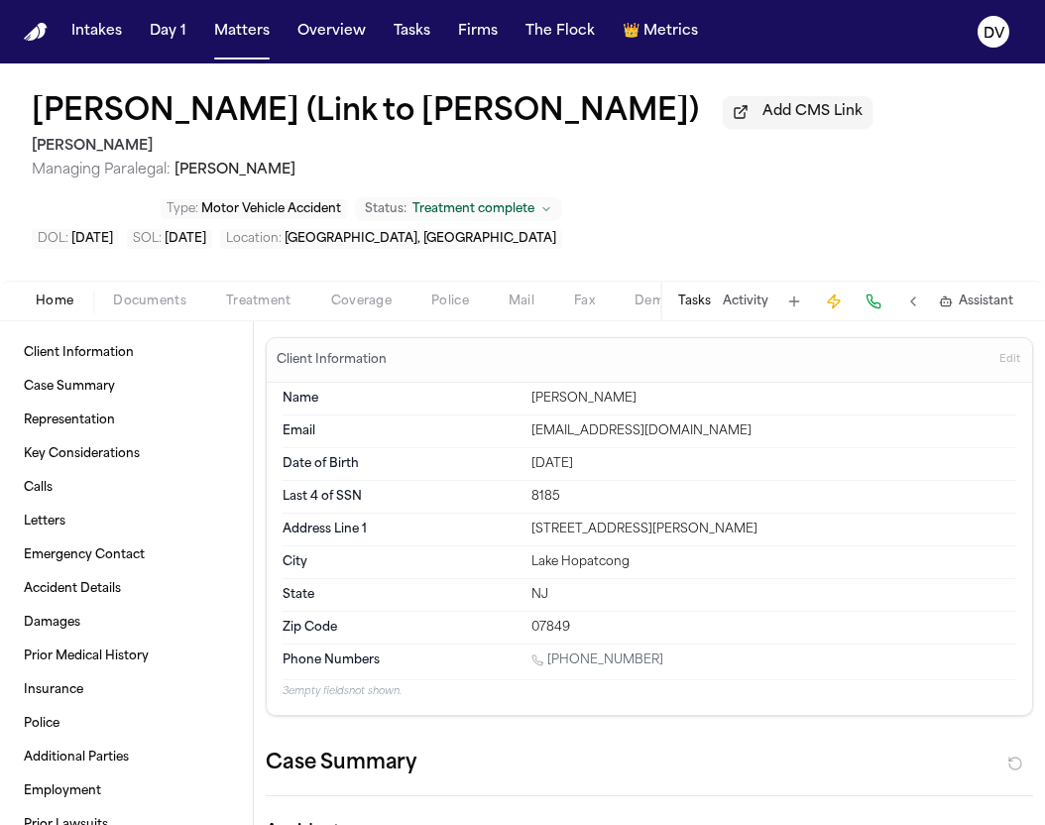
type textarea "*"
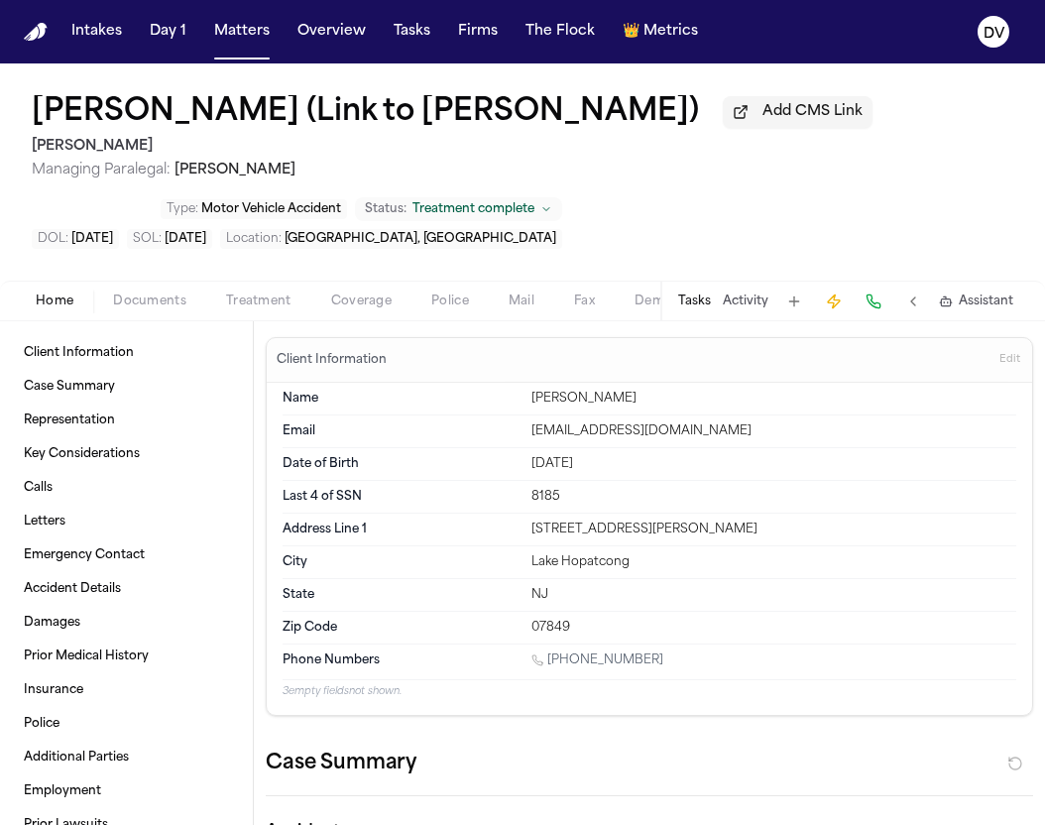
type textarea "*"
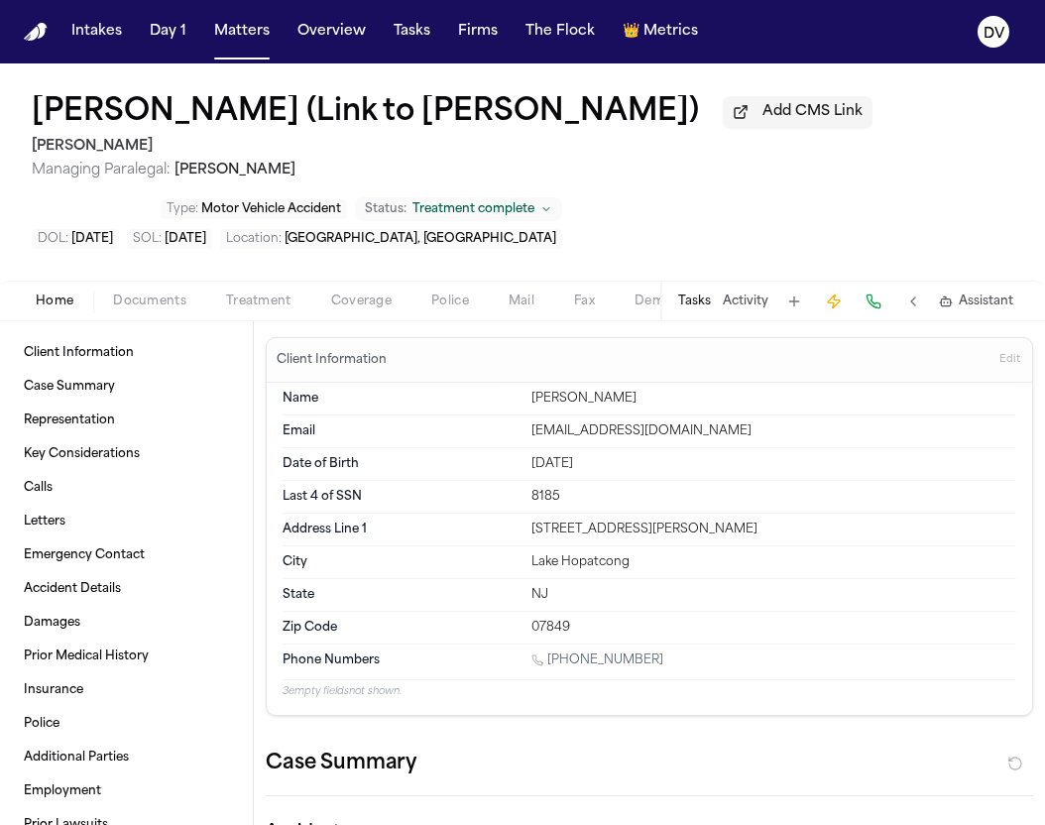
type textarea "*"
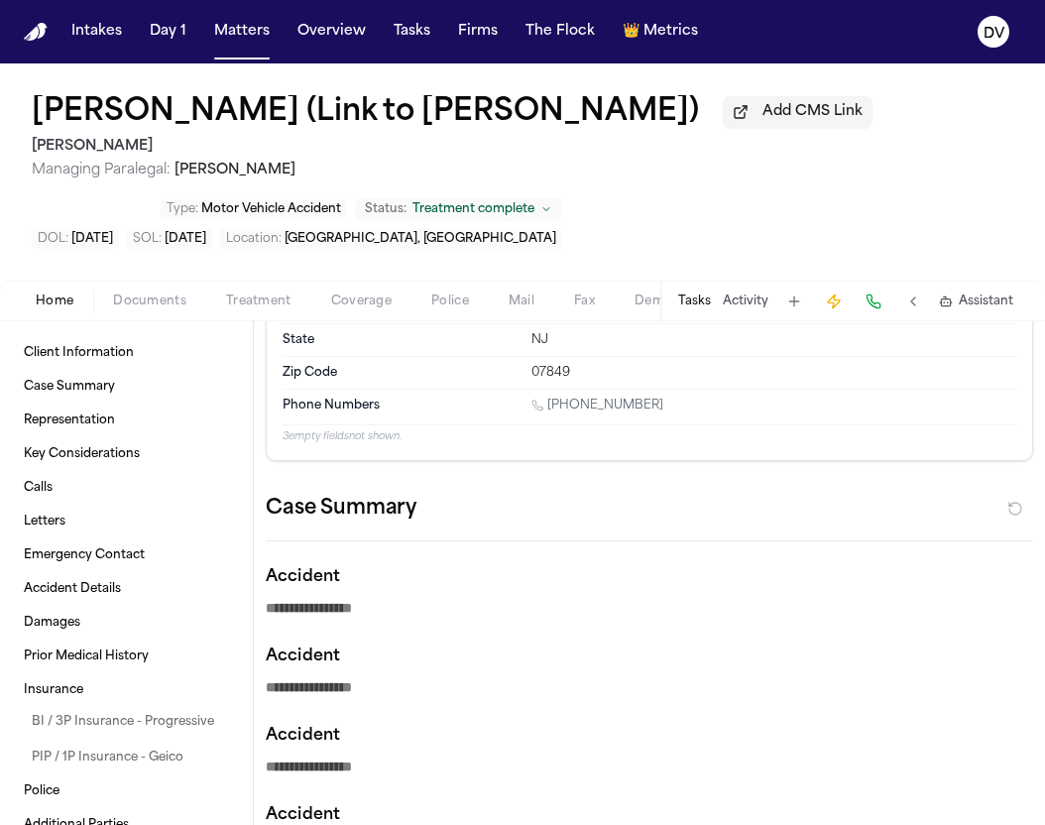
scroll to position [257, 0]
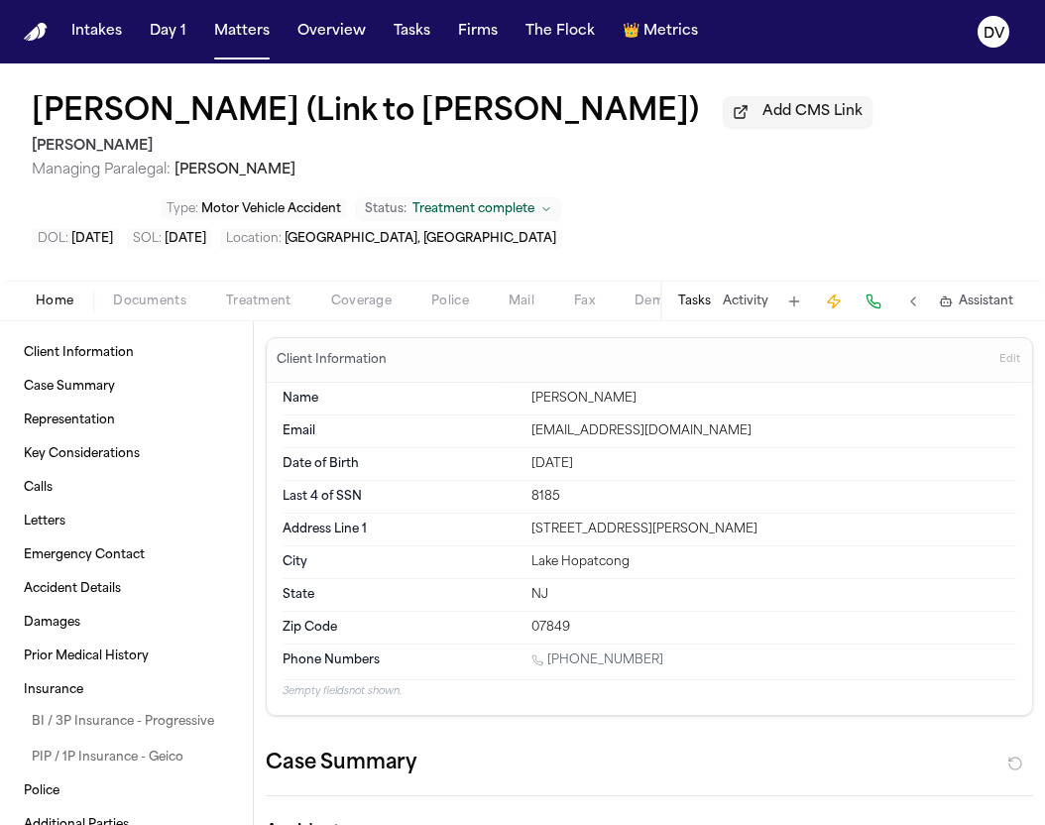
click at [180, 303] on span "Documents" at bounding box center [149, 301] width 73 height 16
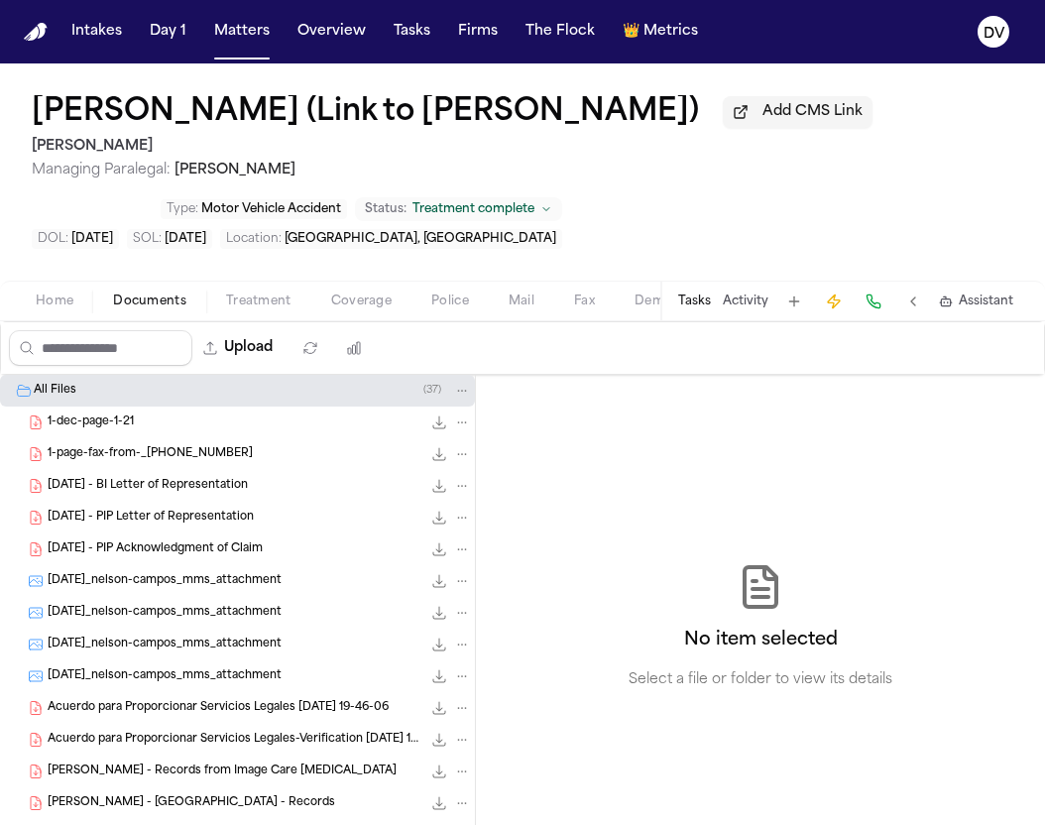
click at [65, 305] on span "Home" at bounding box center [55, 301] width 38 height 16
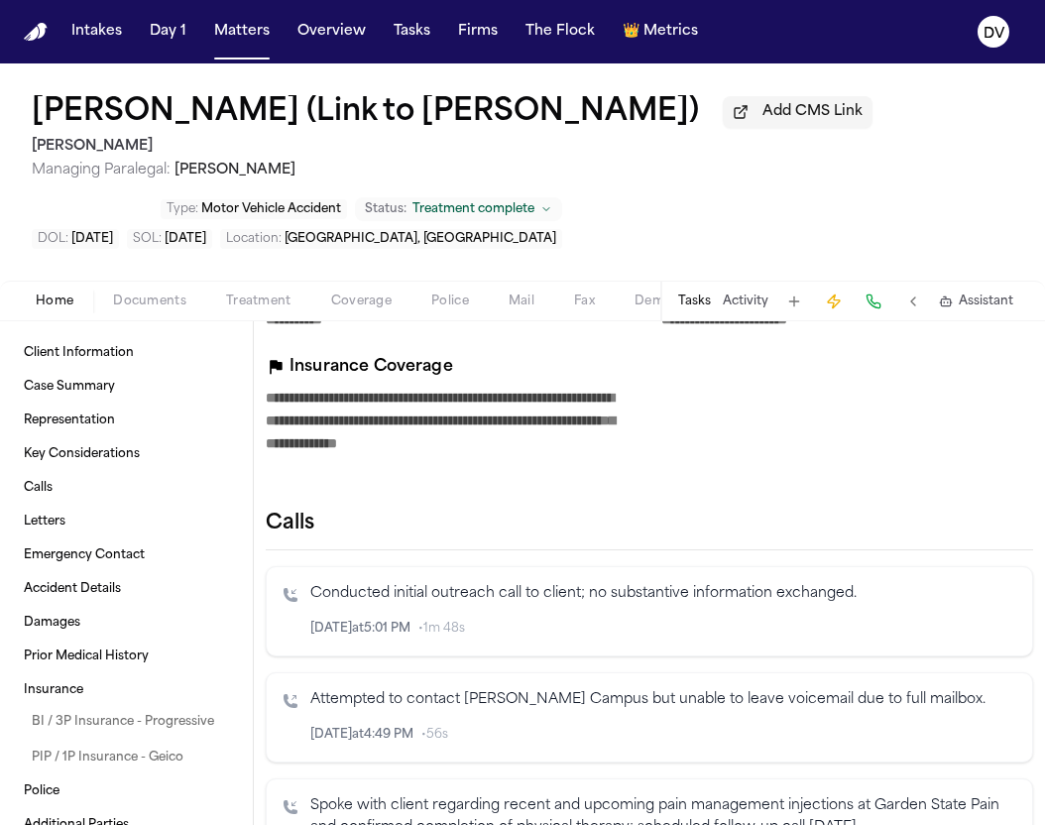
scroll to position [3146, 0]
